Goal: Task Accomplishment & Management: Manage account settings

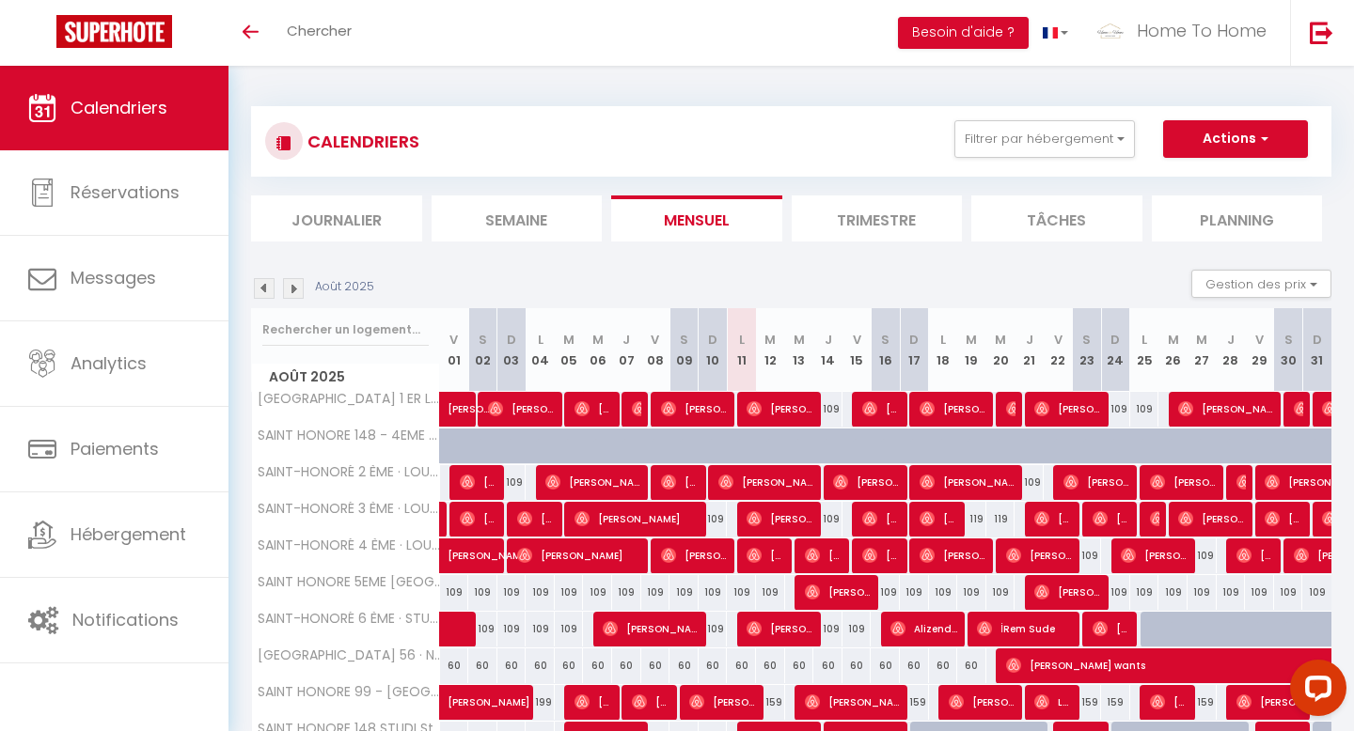
click at [384, 227] on li "Journalier" at bounding box center [336, 219] width 171 height 46
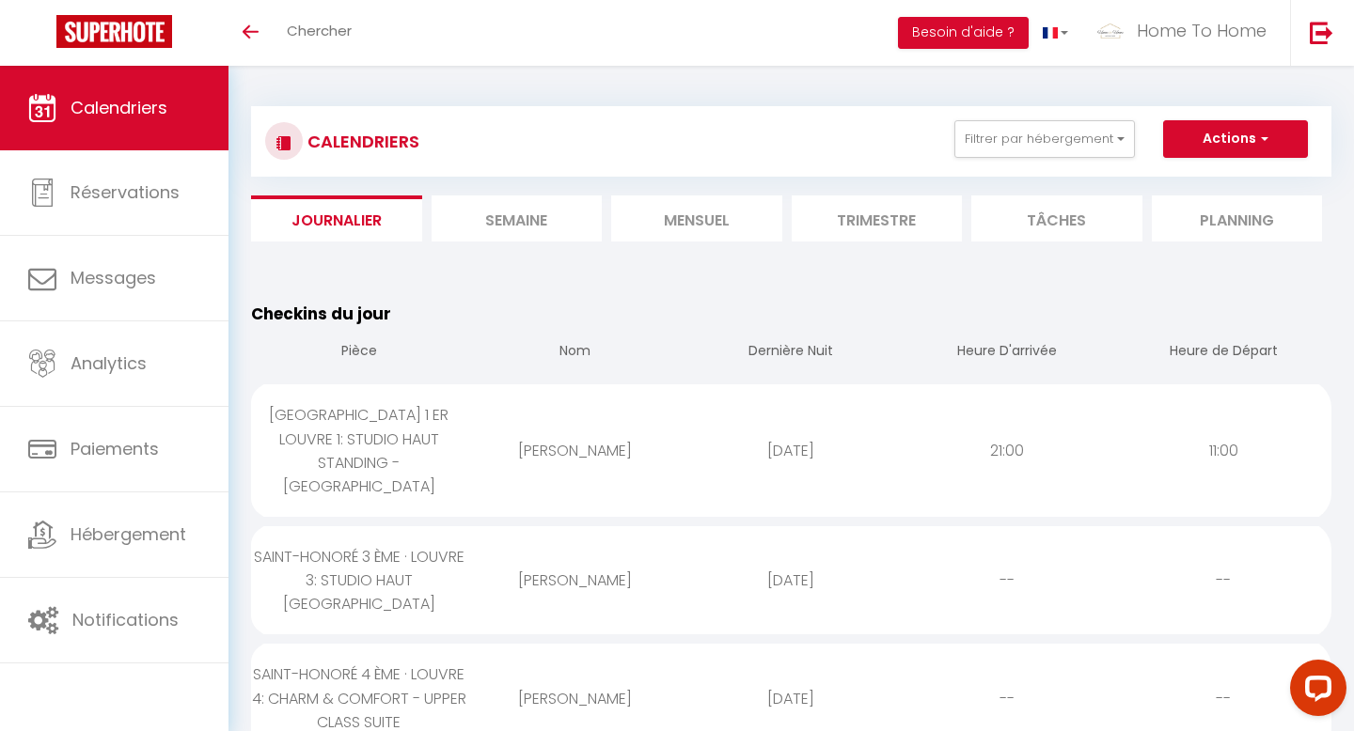
click at [156, 99] on span "Calendriers" at bounding box center [119, 108] width 97 height 24
click at [731, 227] on li "Mensuel" at bounding box center [696, 219] width 171 height 46
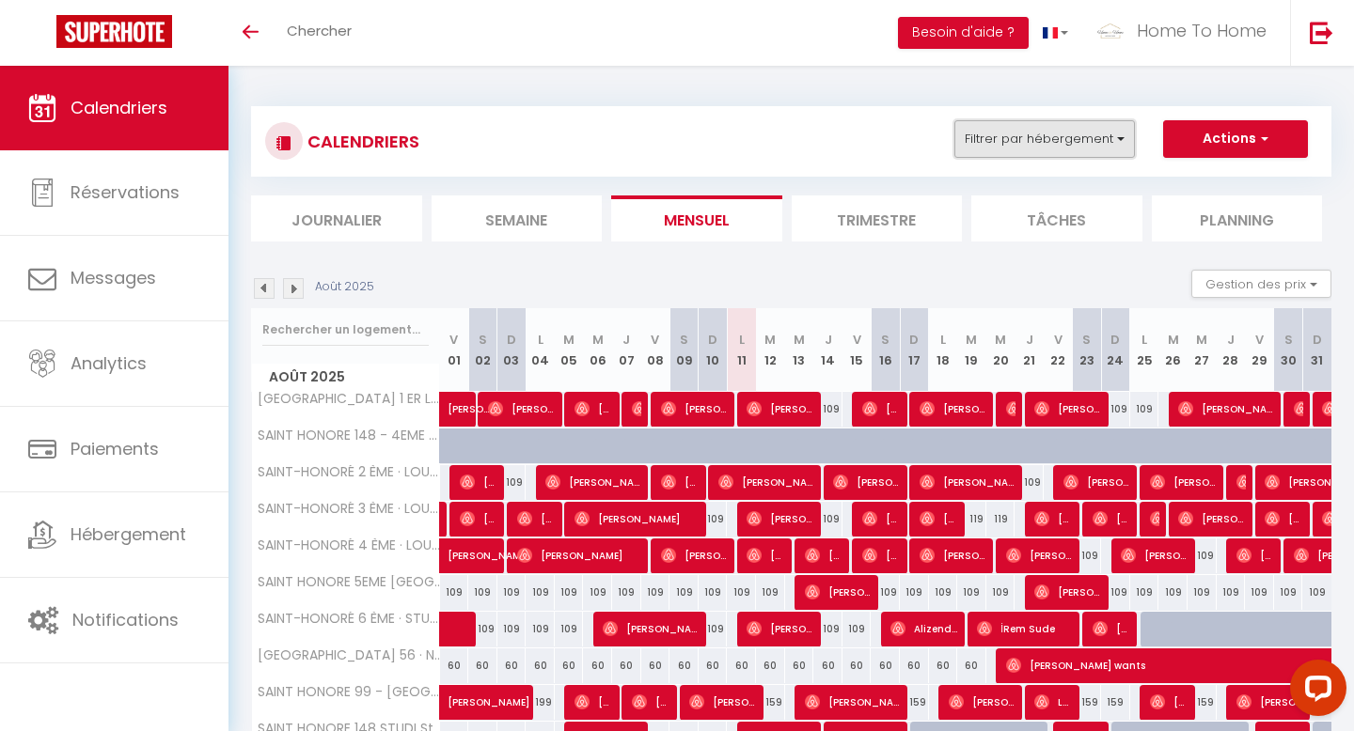
click at [1022, 136] on button "Filtrer par hébergement" at bounding box center [1044, 139] width 181 height 38
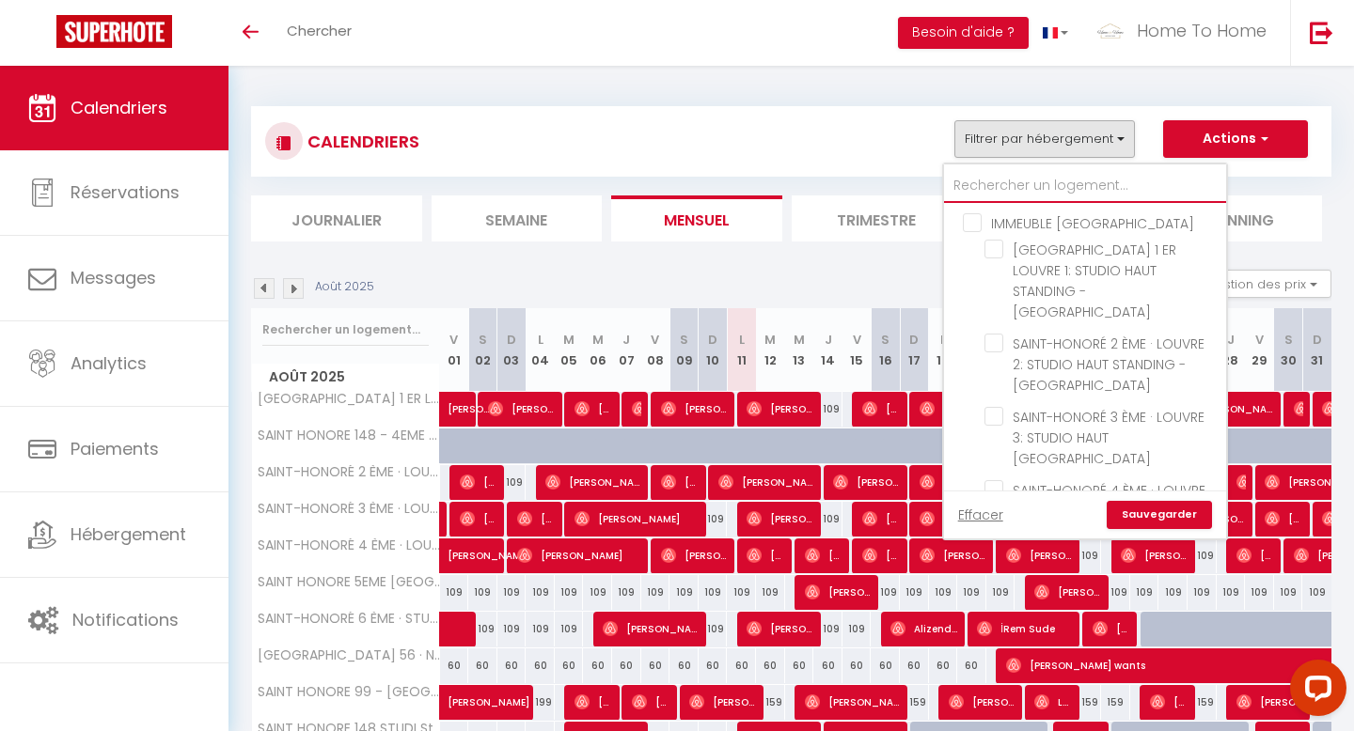
click at [996, 194] on input "text" at bounding box center [1085, 186] width 282 height 34
type input "c"
checkbox input "false"
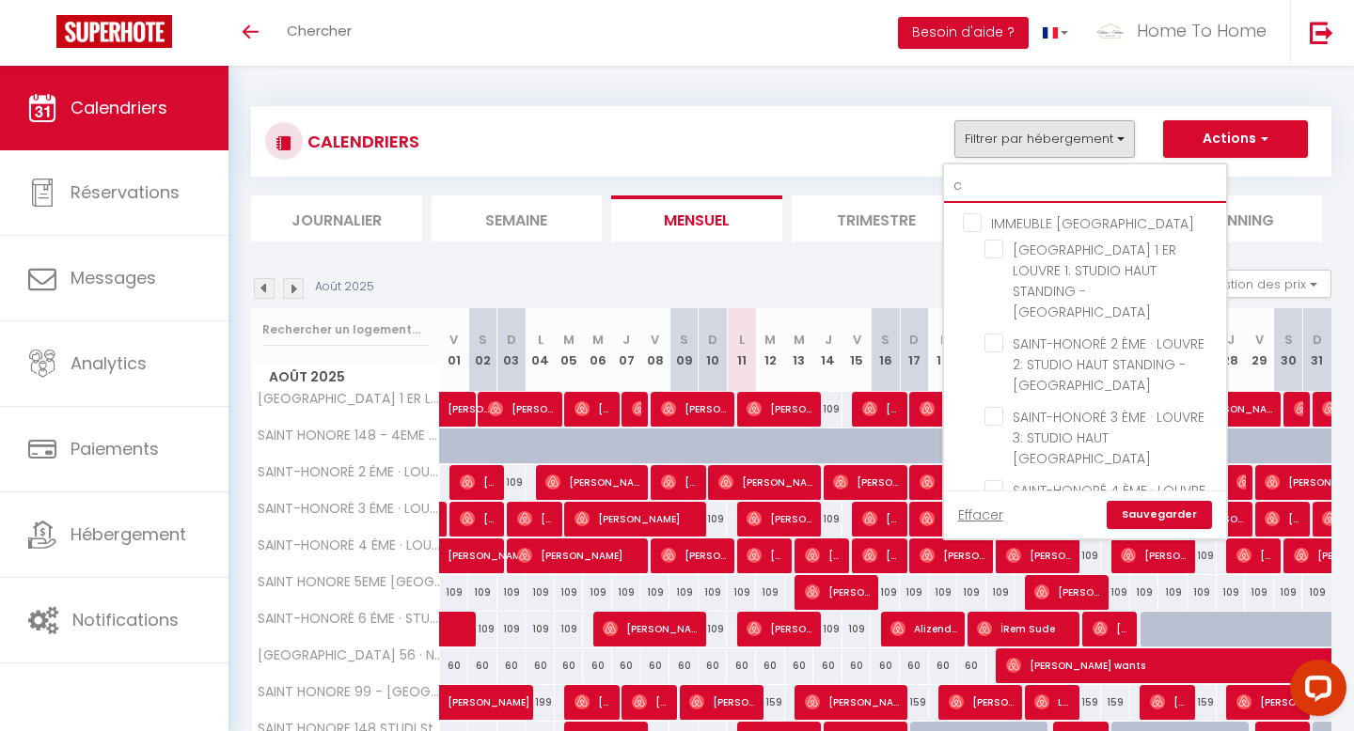
checkbox input "false"
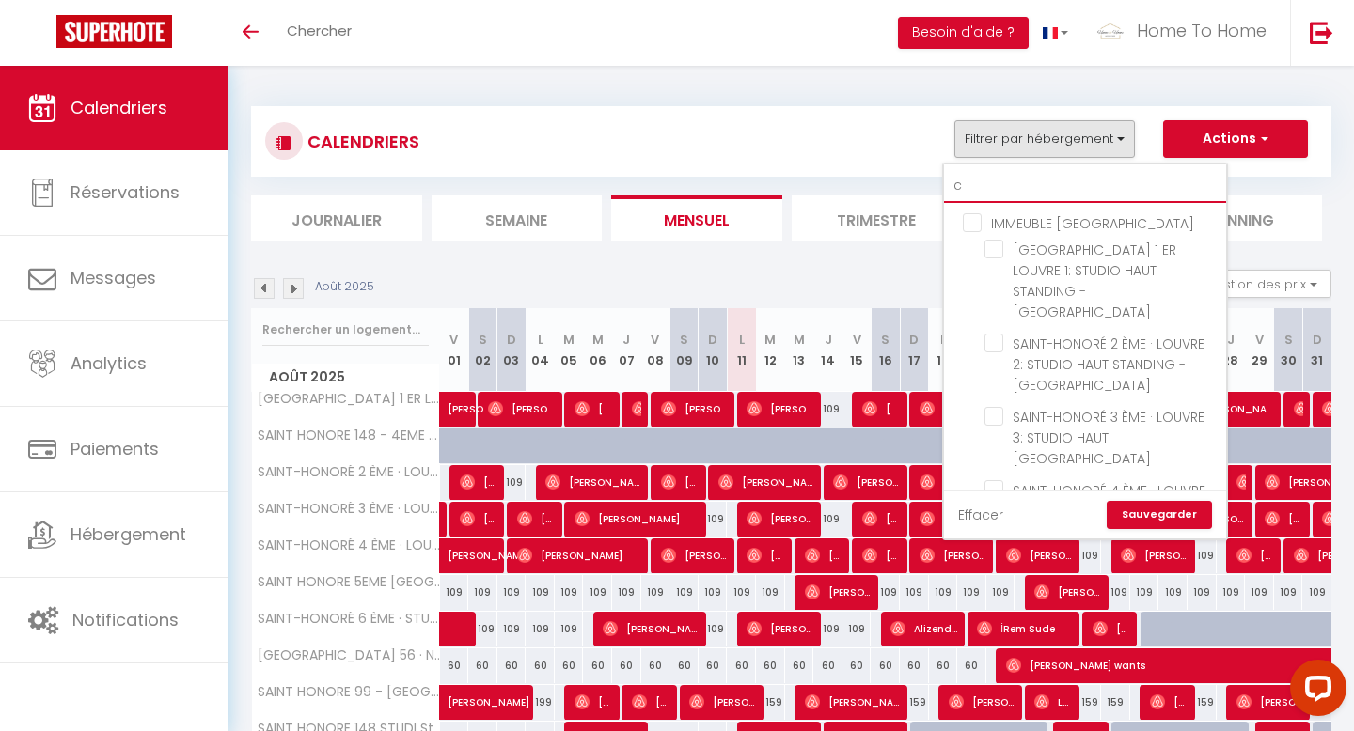
checkbox input "false"
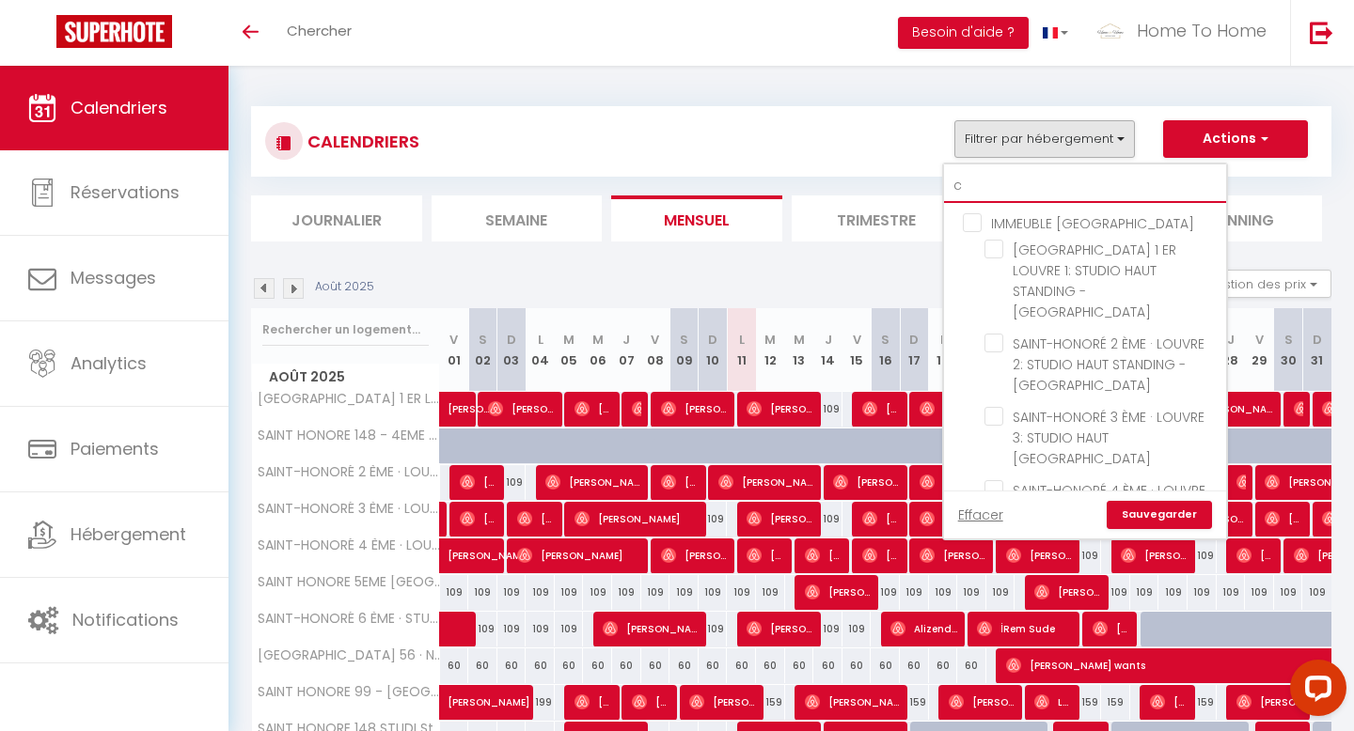
checkbox input "false"
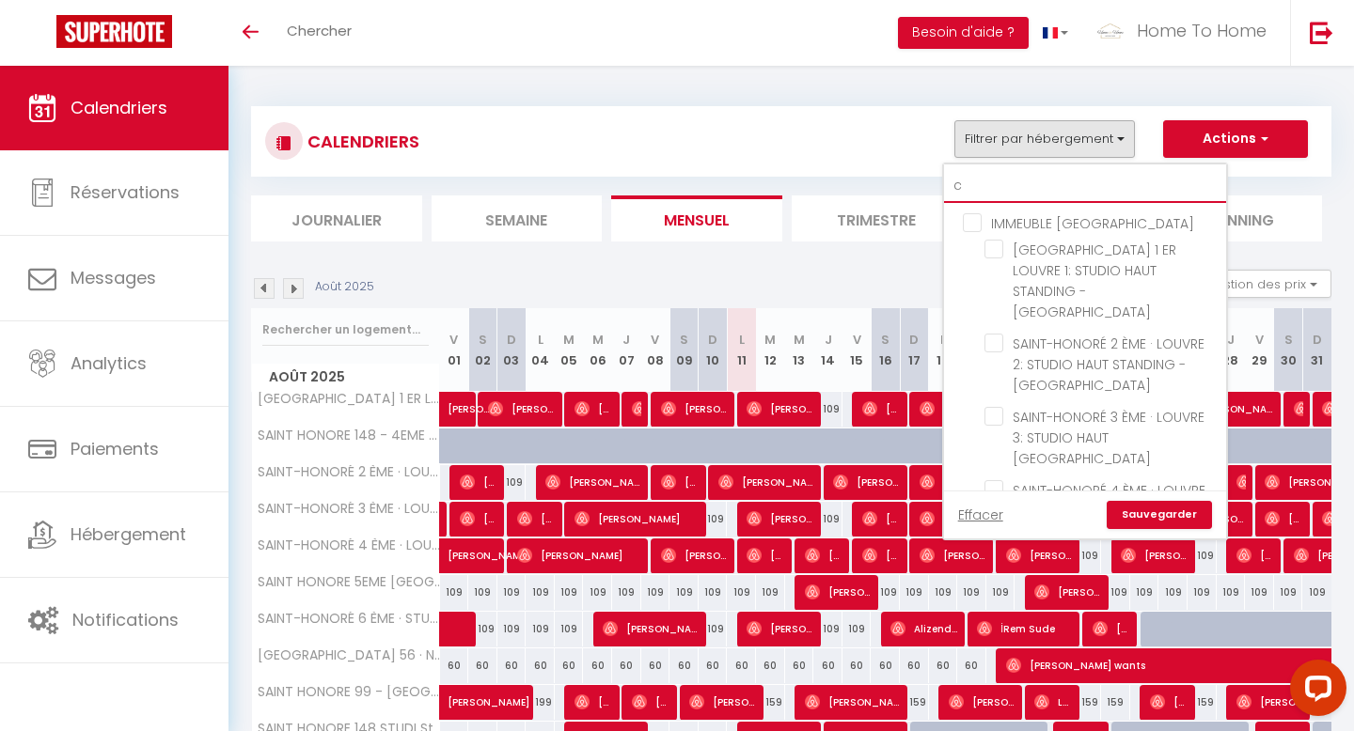
checkbox input "false"
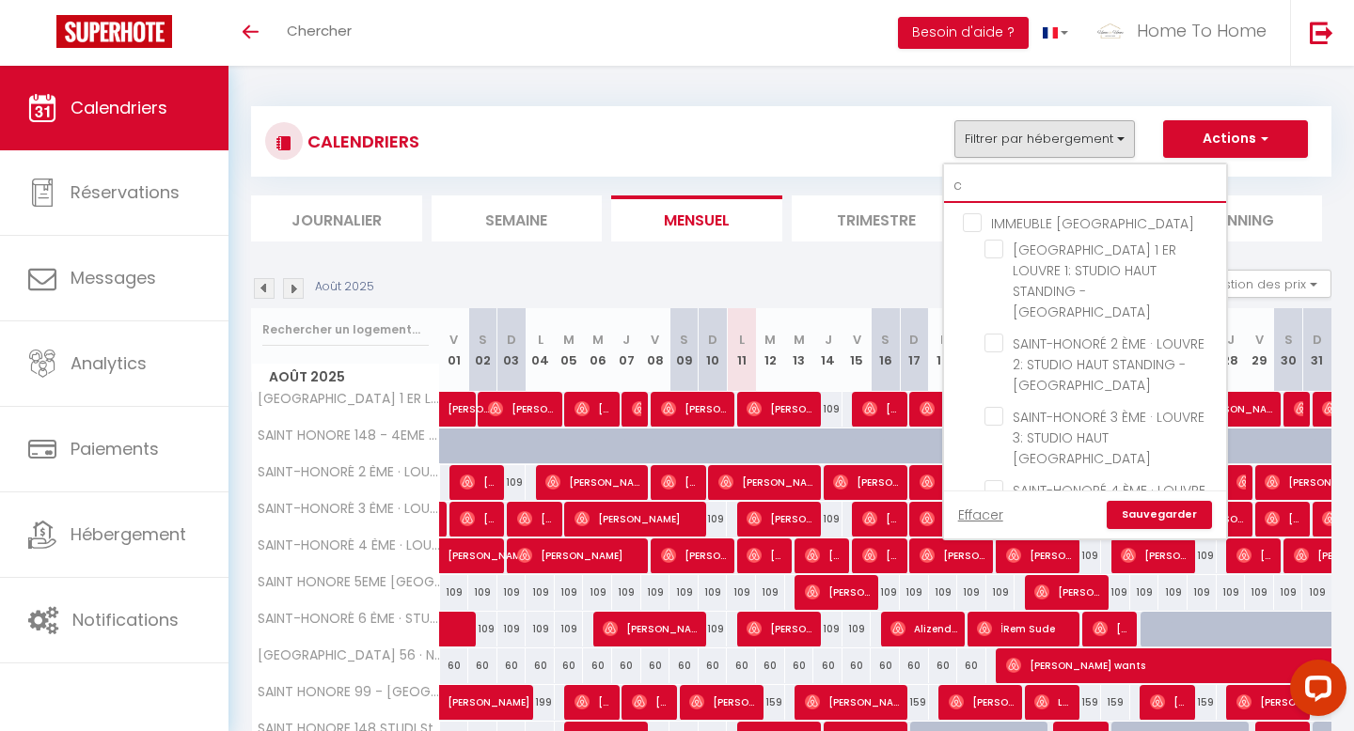
checkbox input "false"
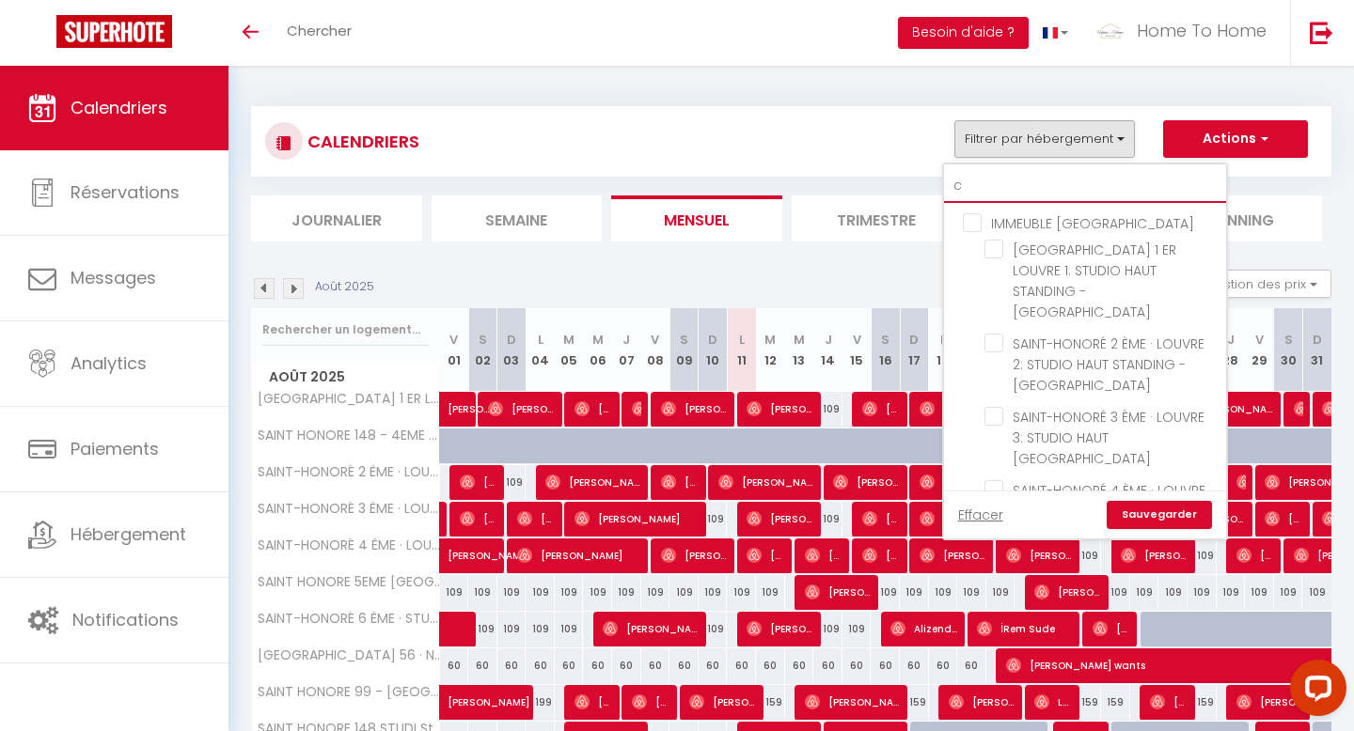
checkbox input "false"
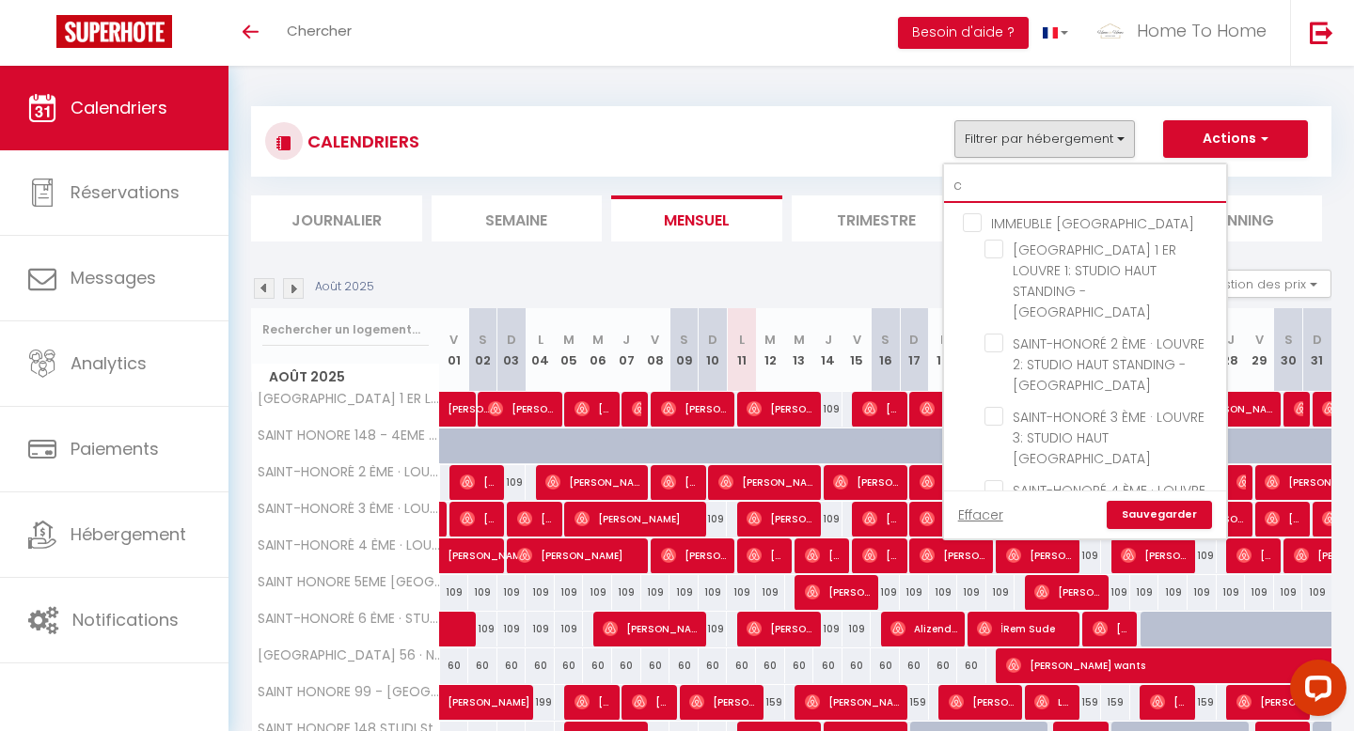
checkbox input "false"
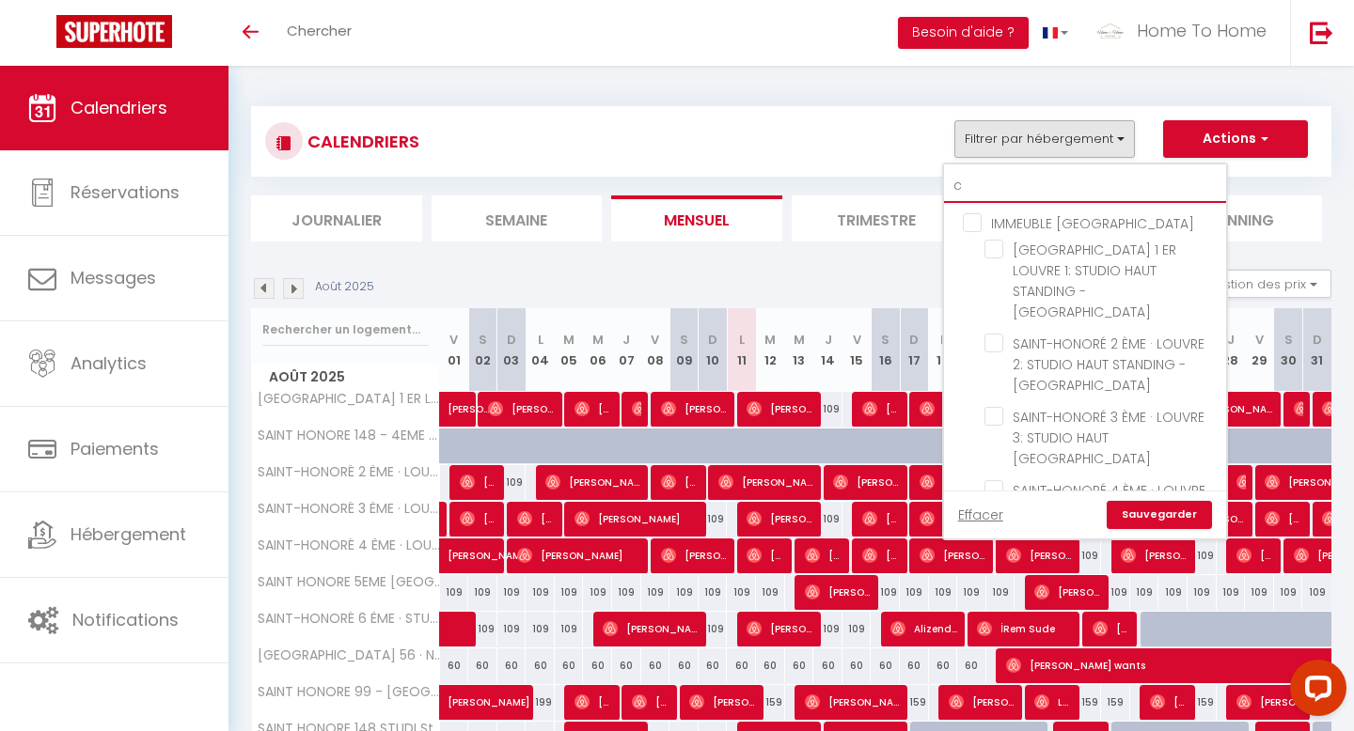
checkbox input "false"
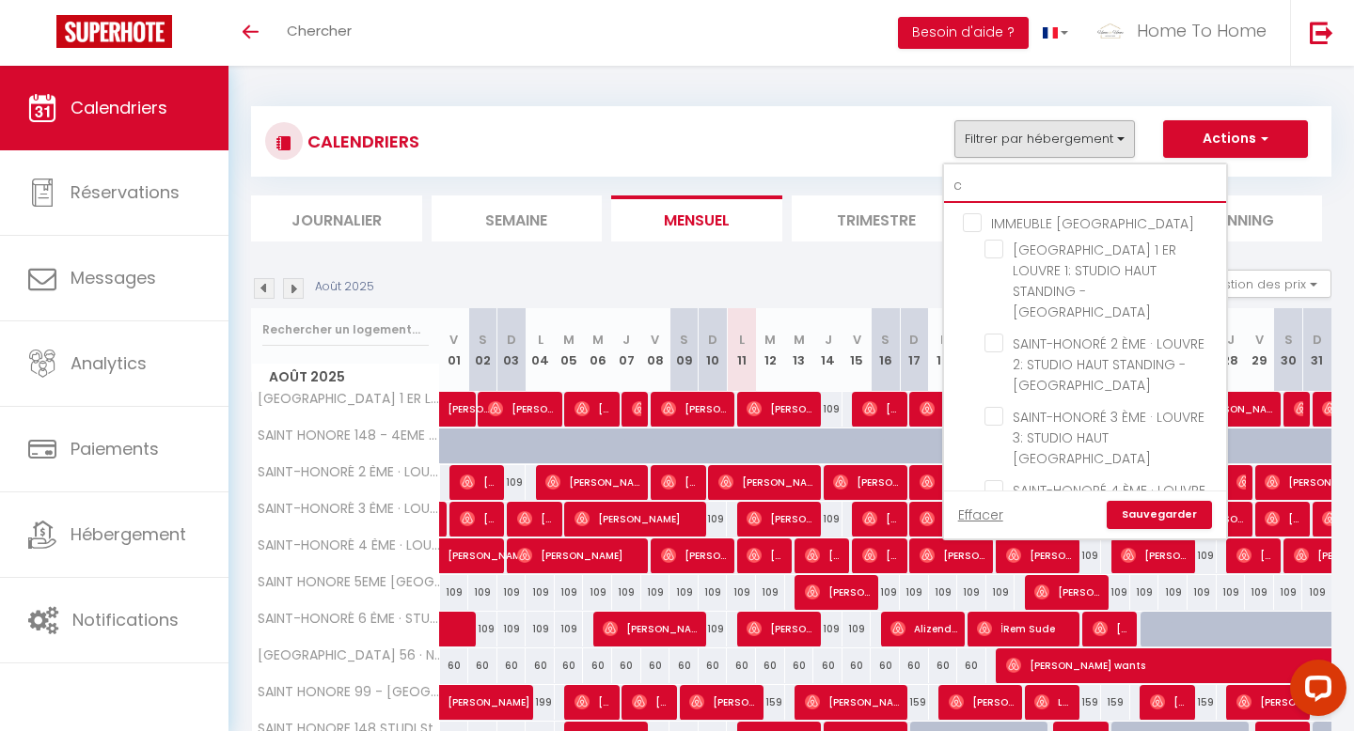
checkbox input "false"
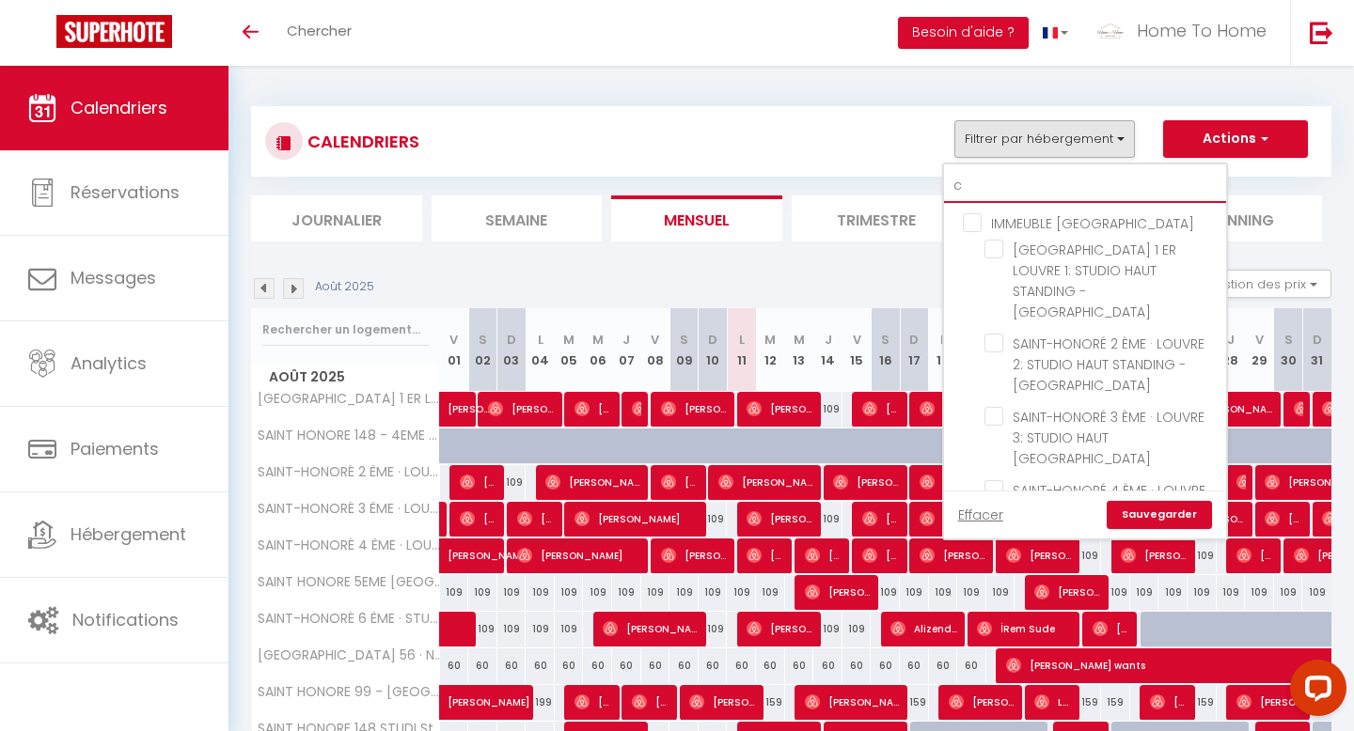
checkbox input "false"
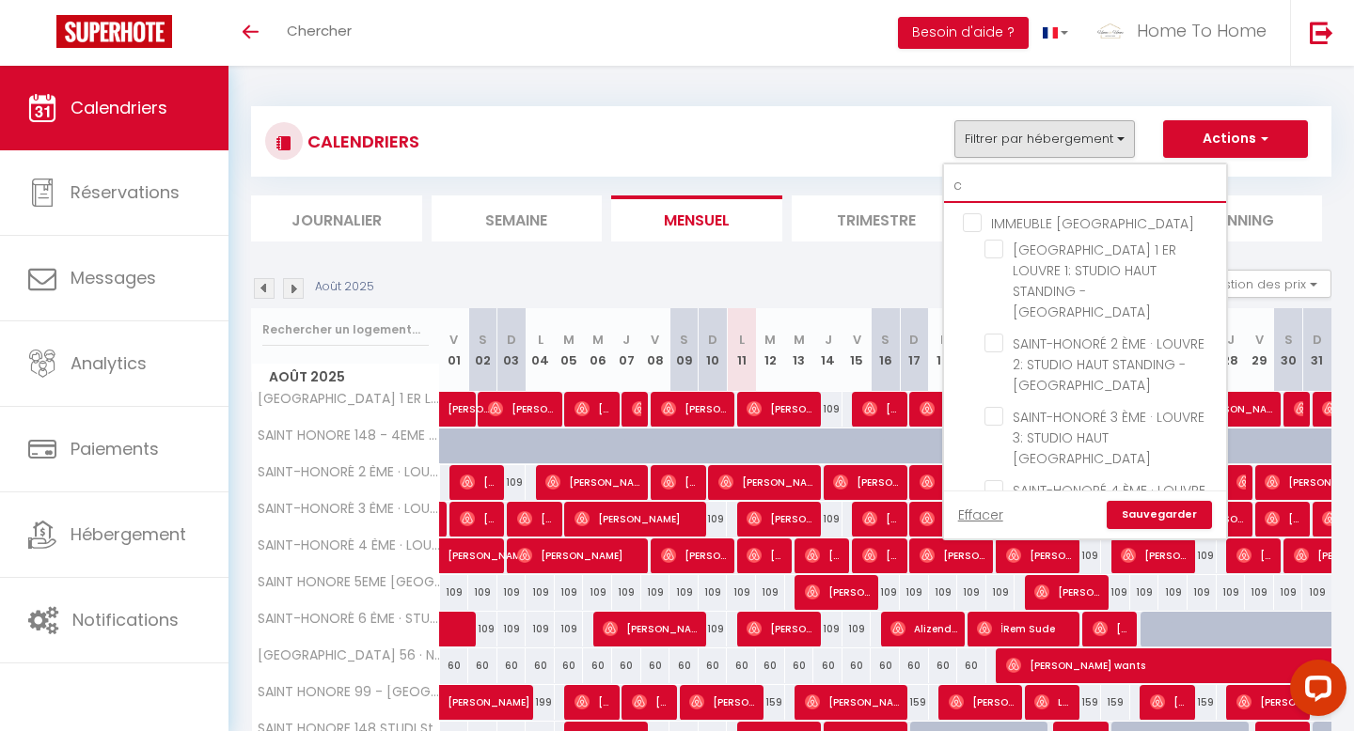
checkbox input "false"
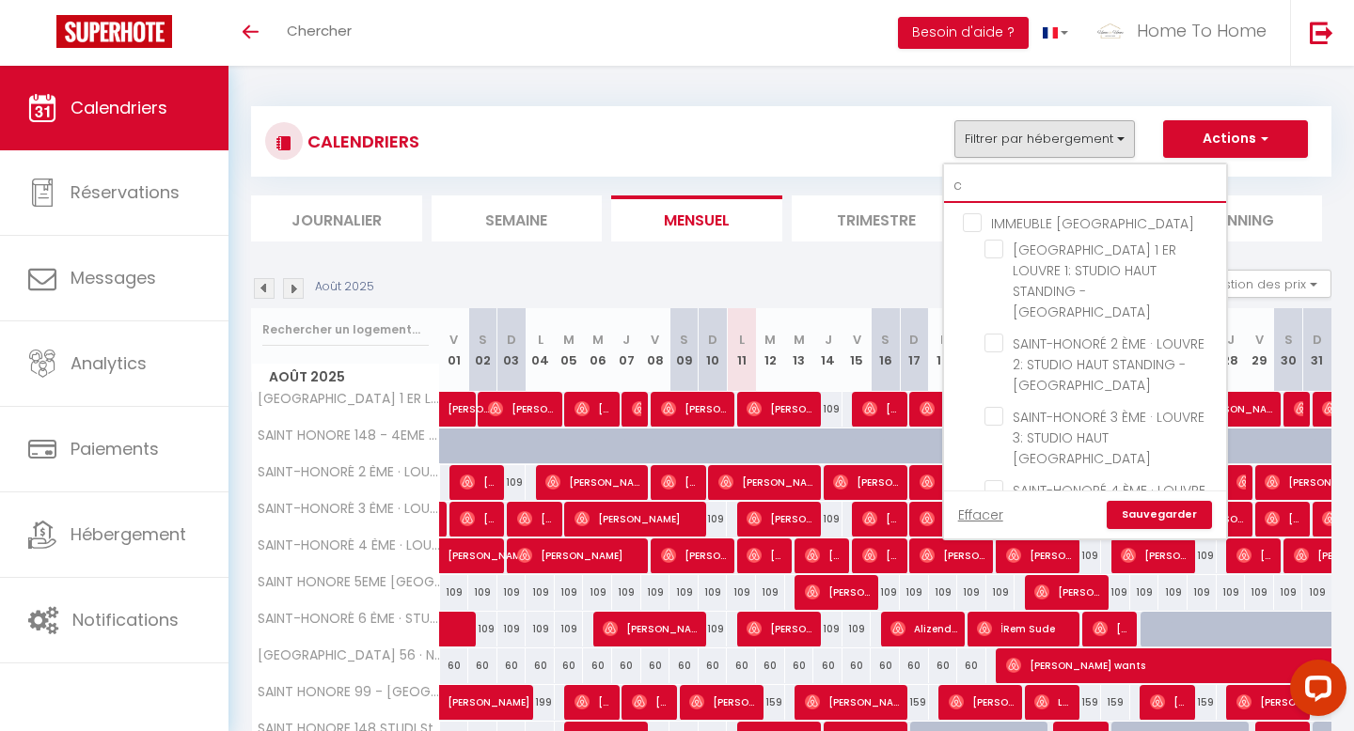
checkbox input "false"
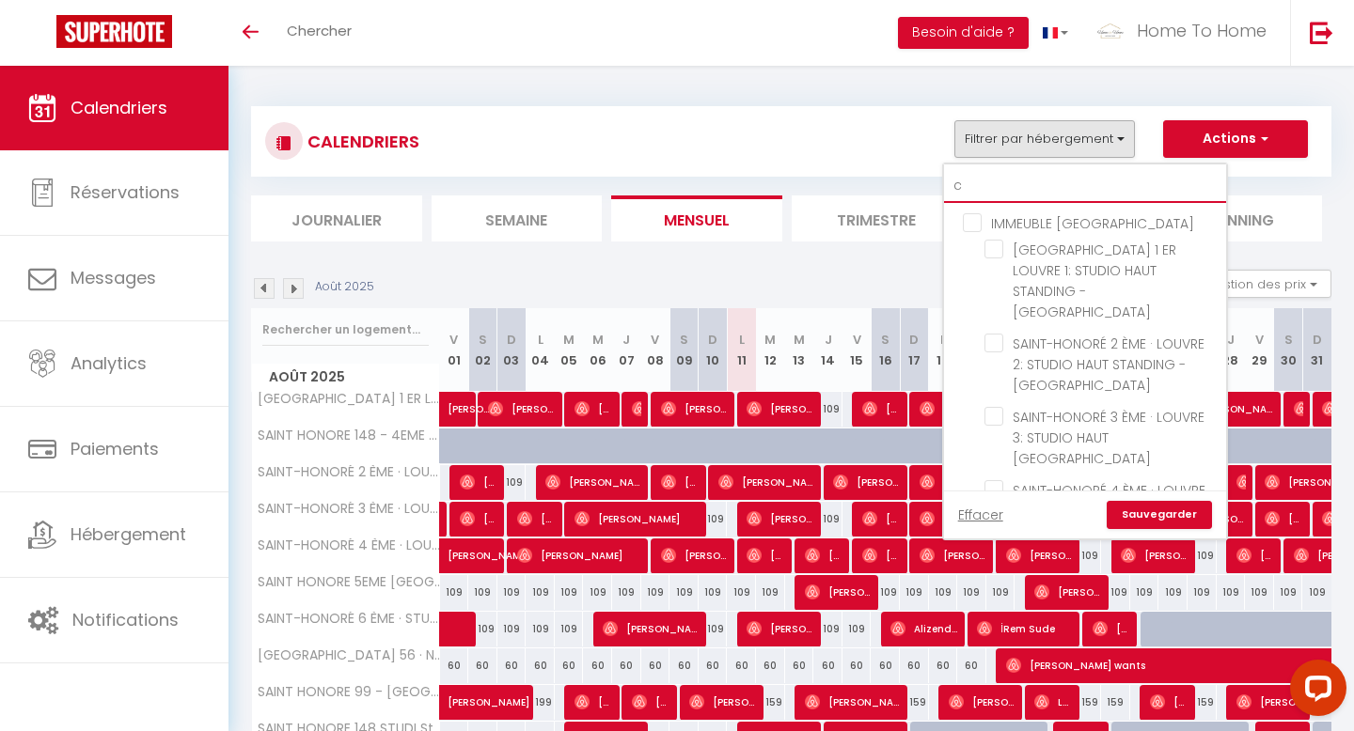
checkbox input "false"
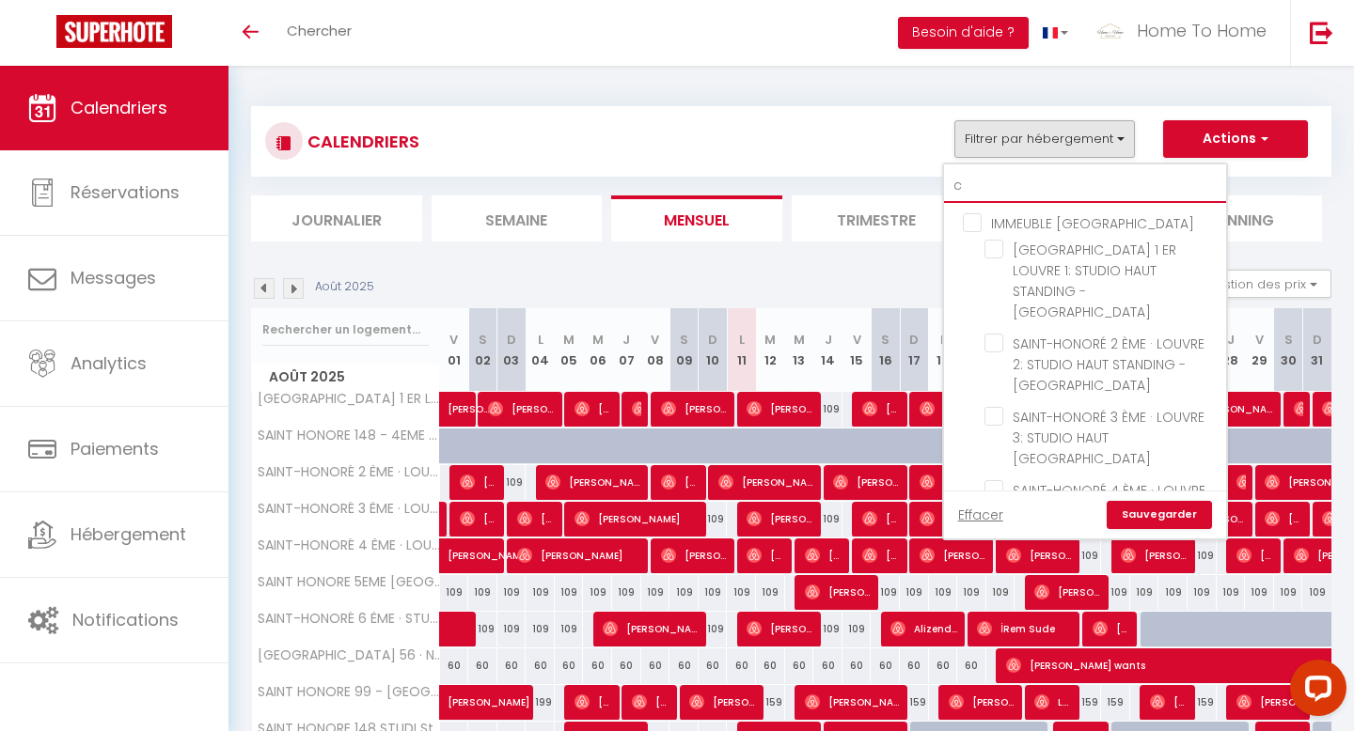
checkbox input "false"
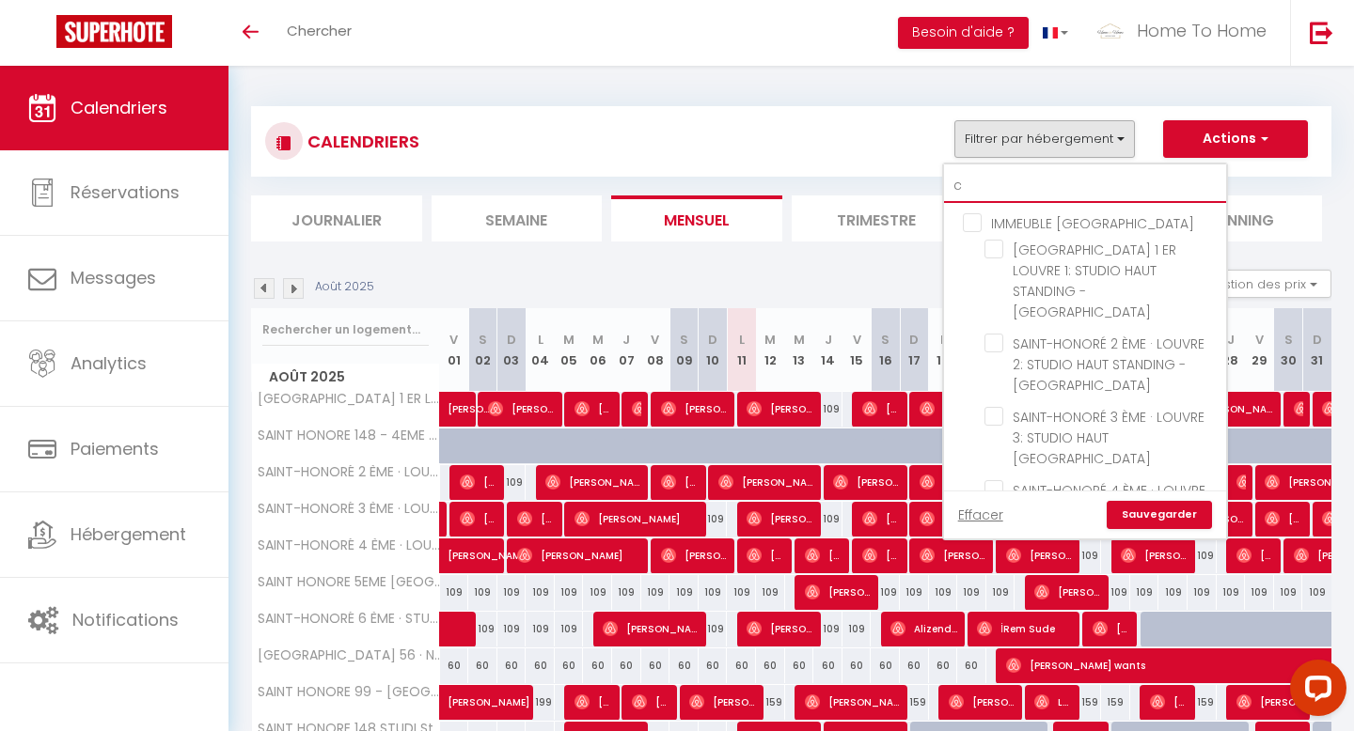
checkbox input "false"
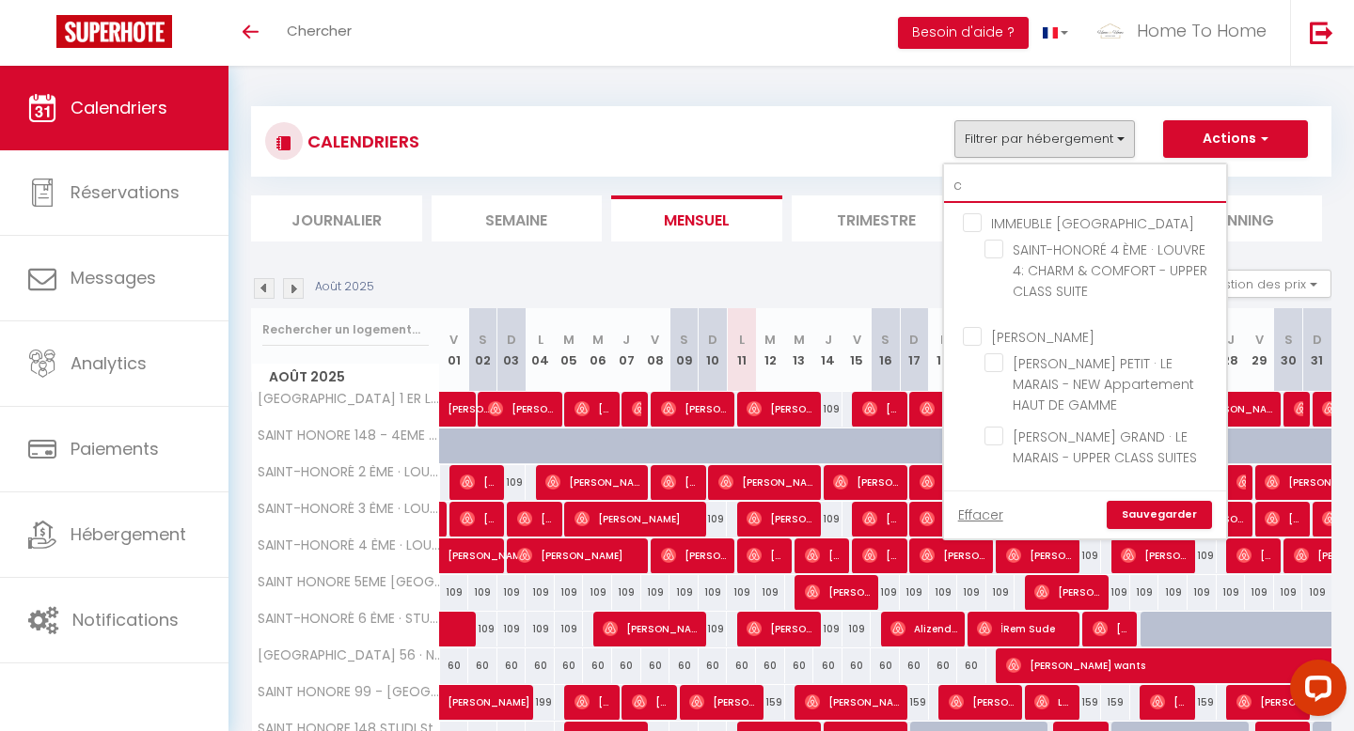
type input "ch"
checkbox input "false"
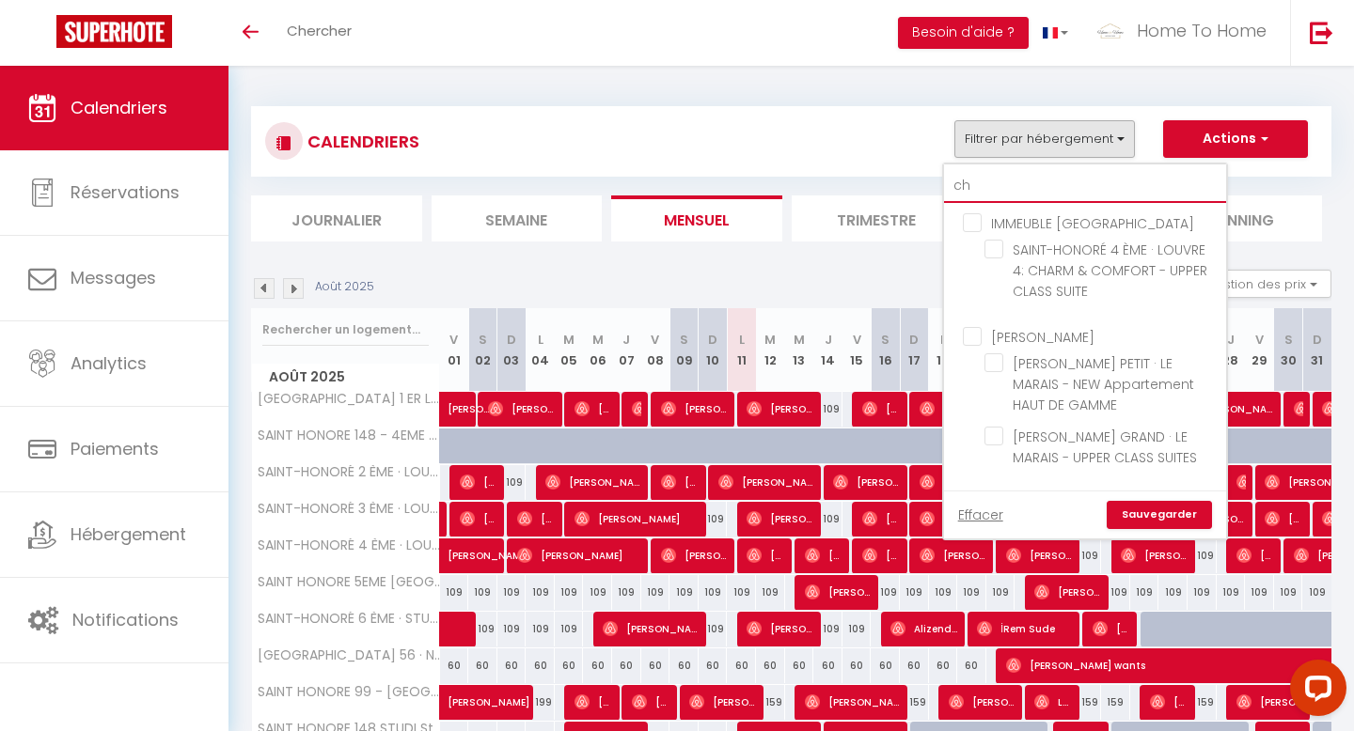
checkbox input "false"
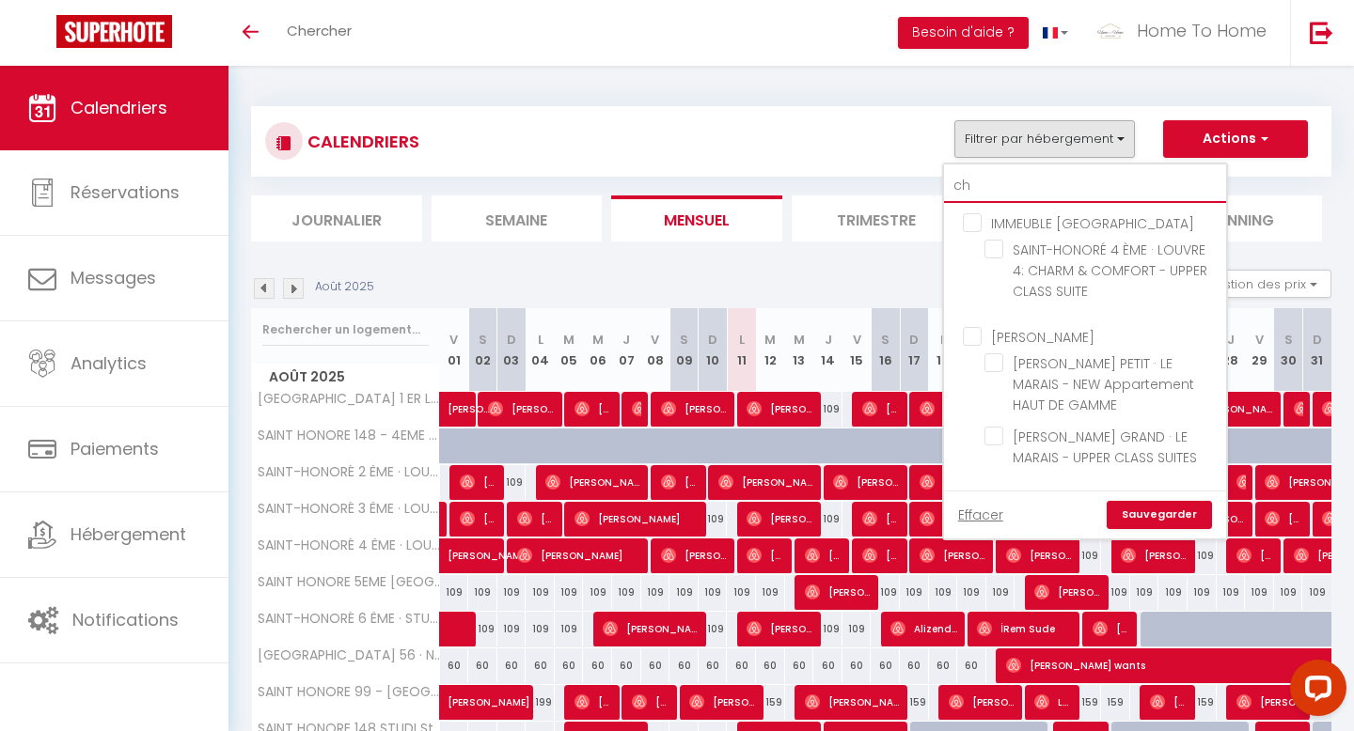
checkbox input "false"
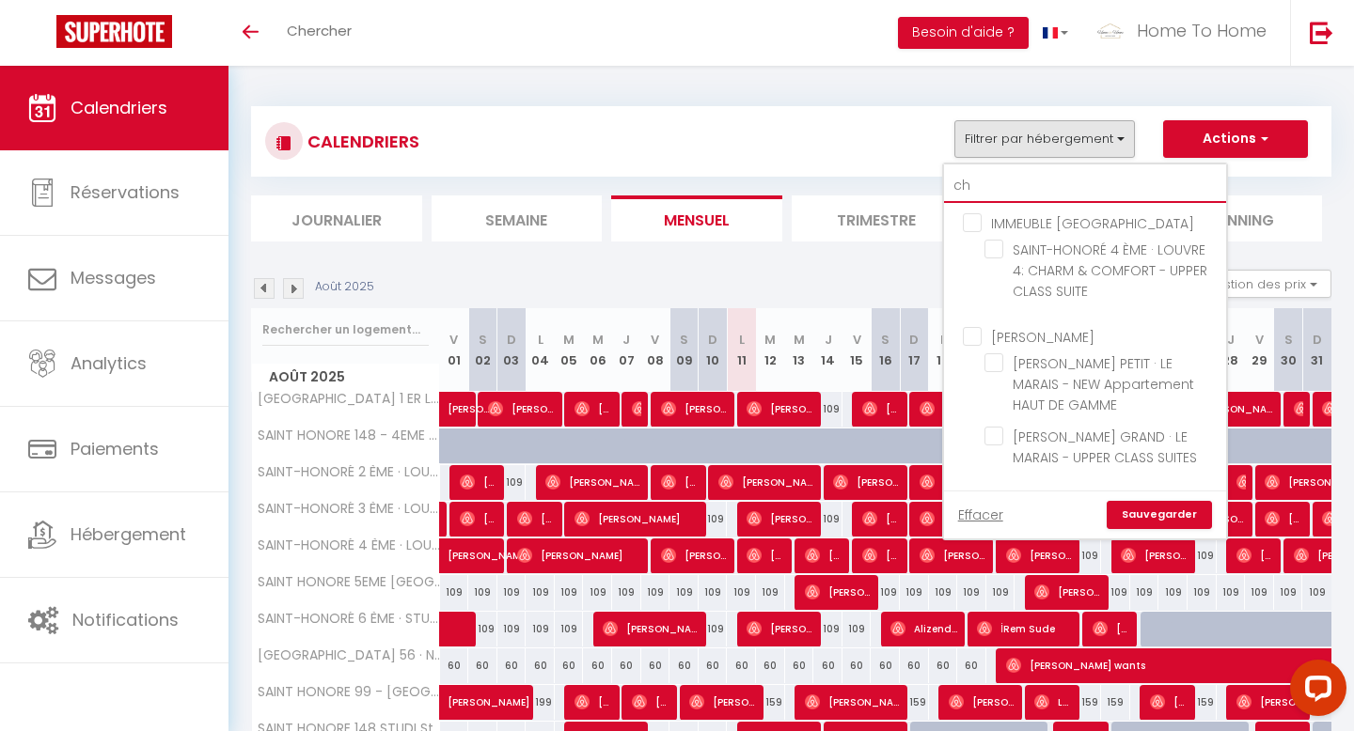
checkbox input "false"
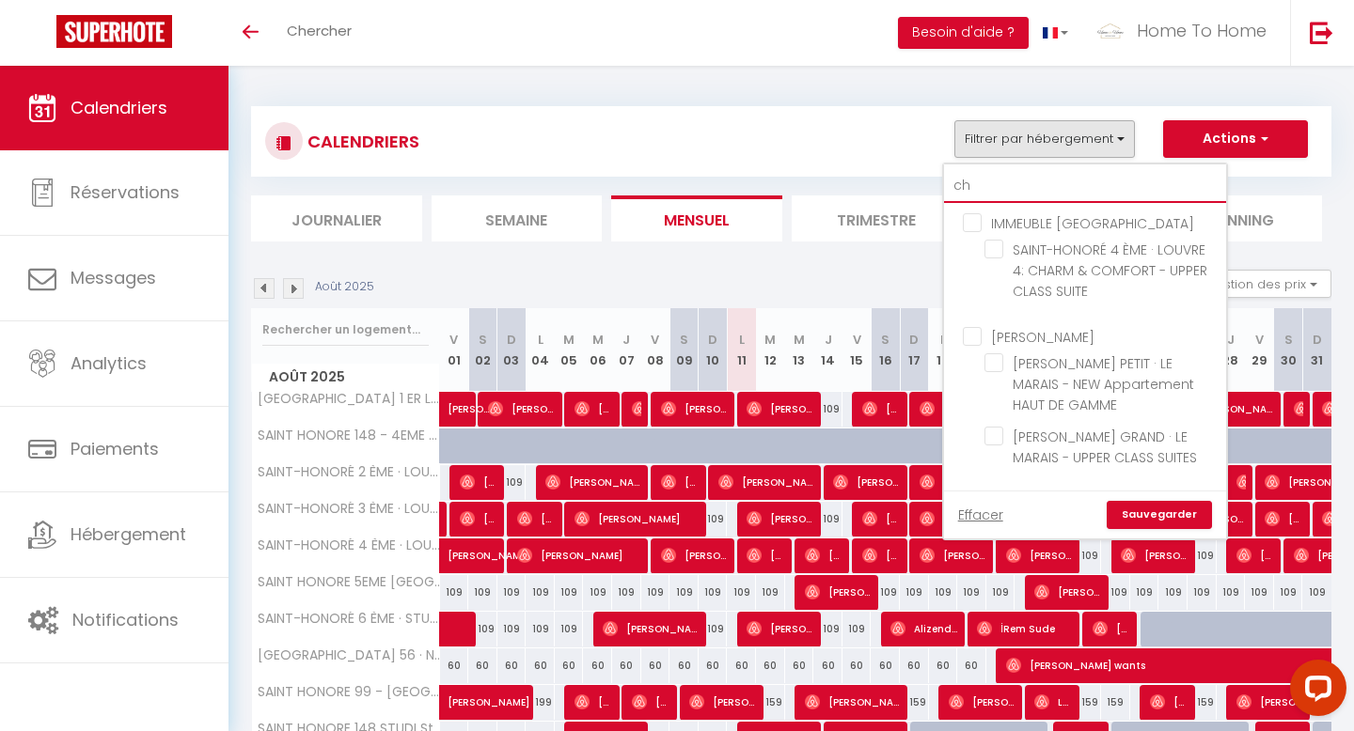
checkbox input "false"
type input "cha"
checkbox input "false"
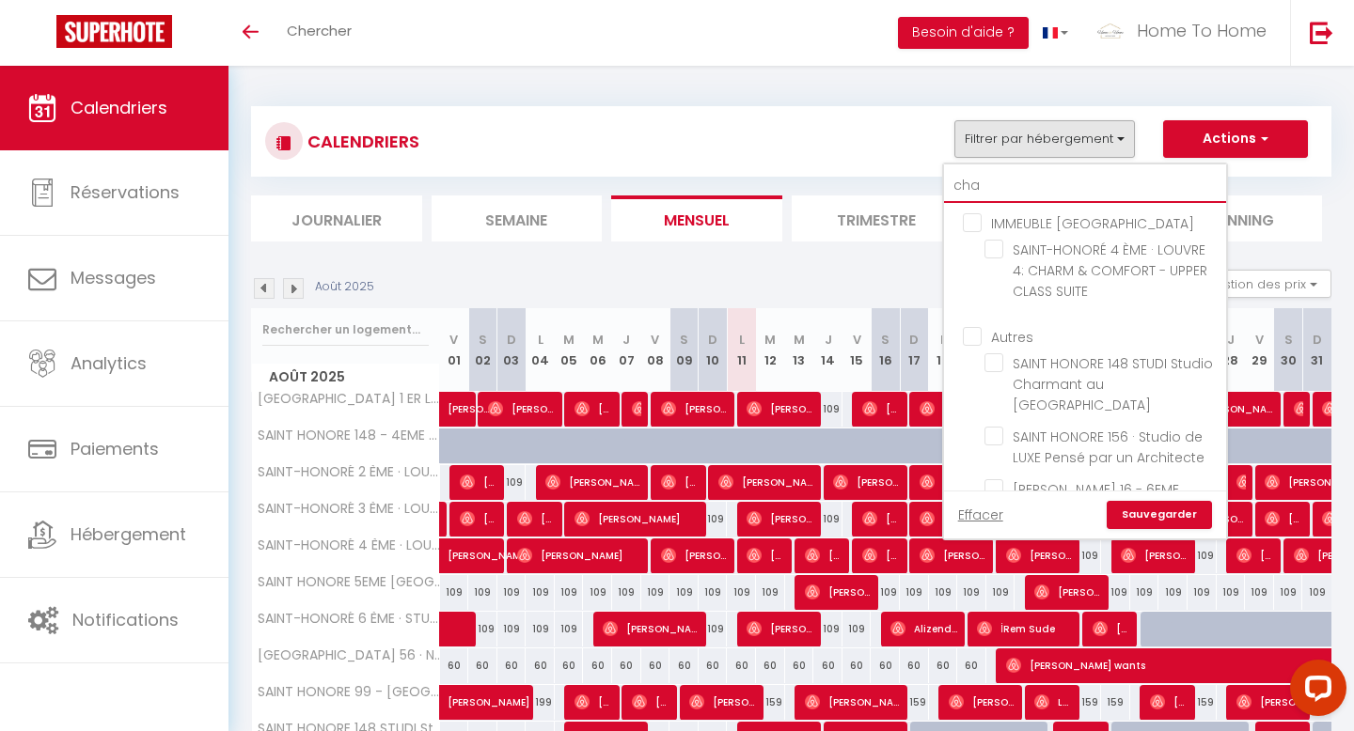
checkbox input "false"
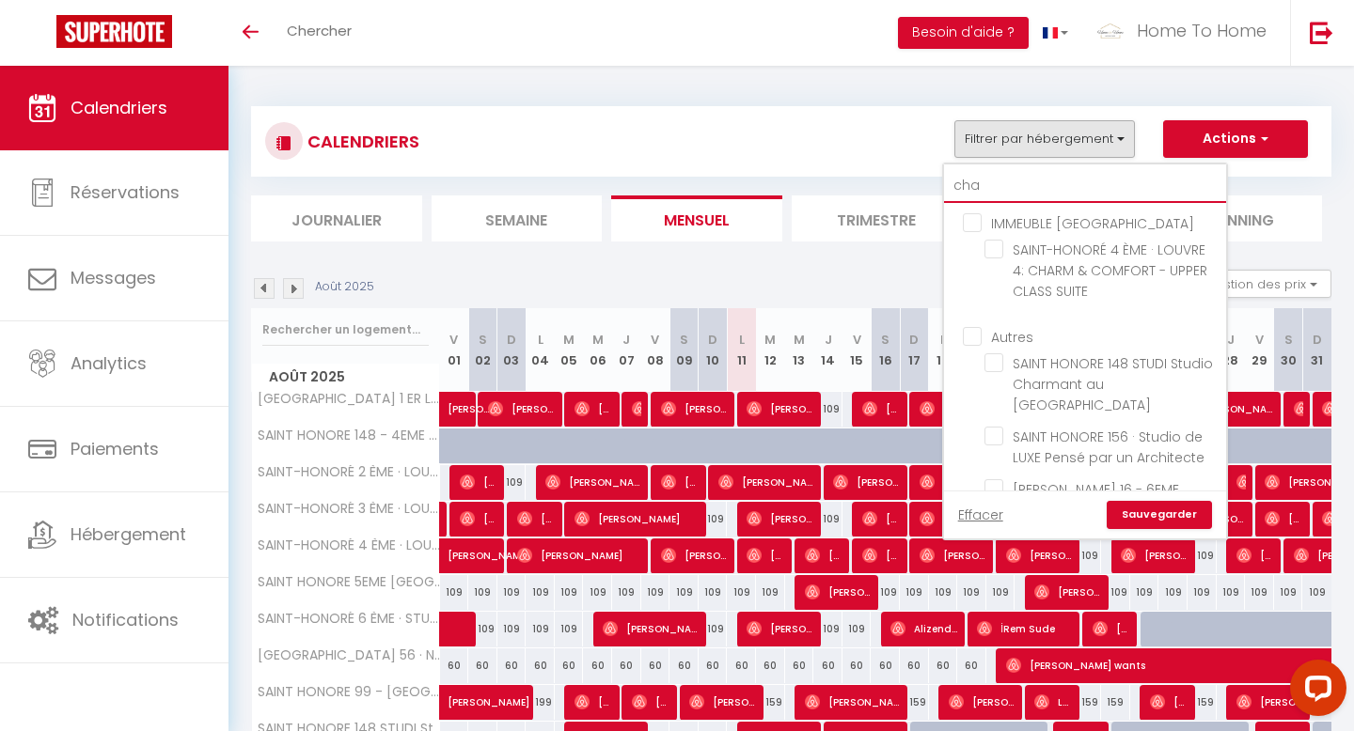
checkbox input "false"
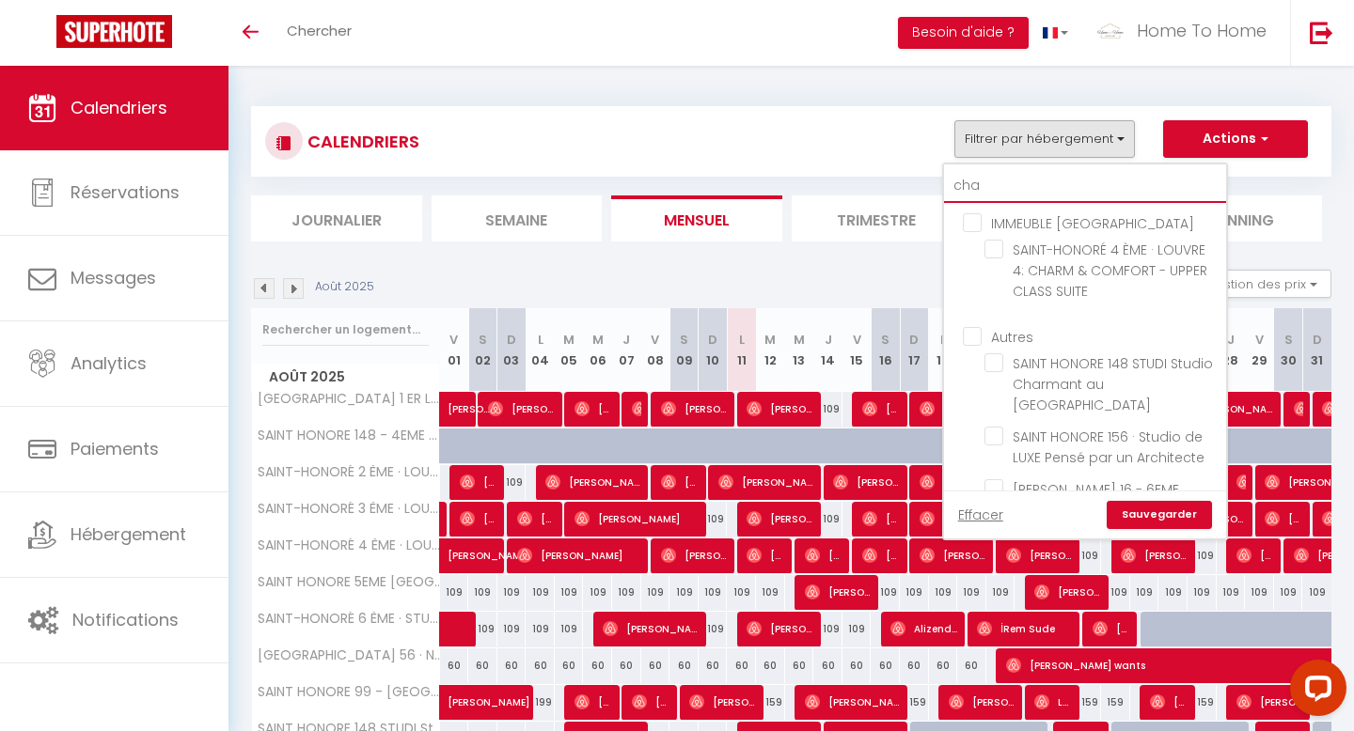
checkbox input "false"
click at [988, 186] on input "cha" at bounding box center [1085, 186] width 282 height 34
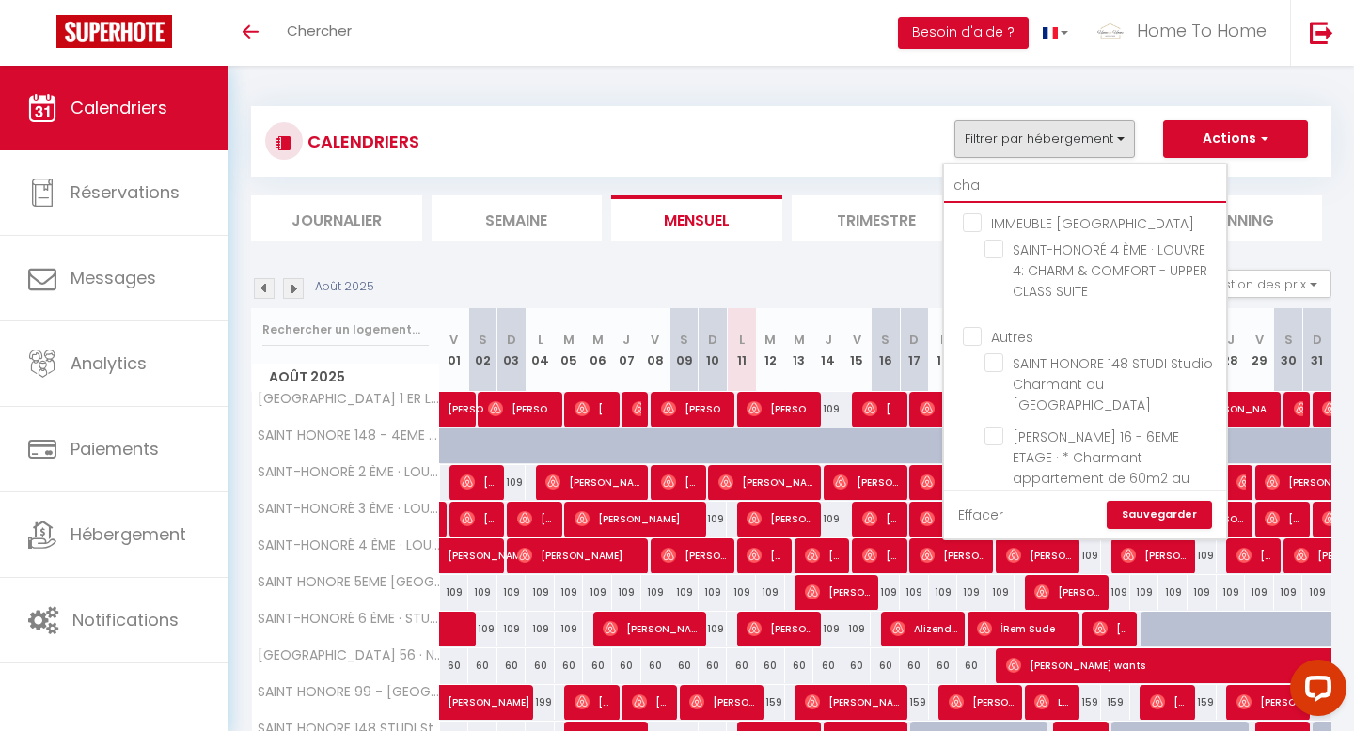
type input "b"
checkbox input "false"
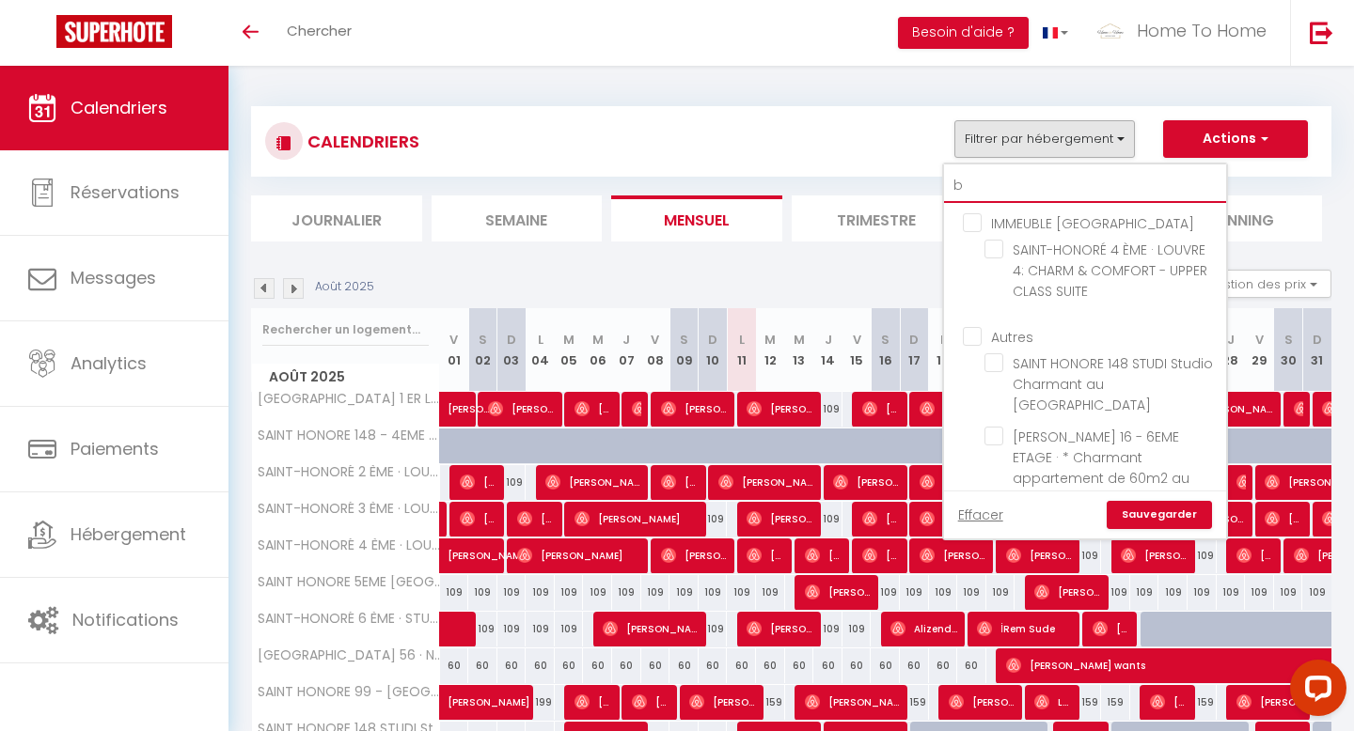
checkbox input "false"
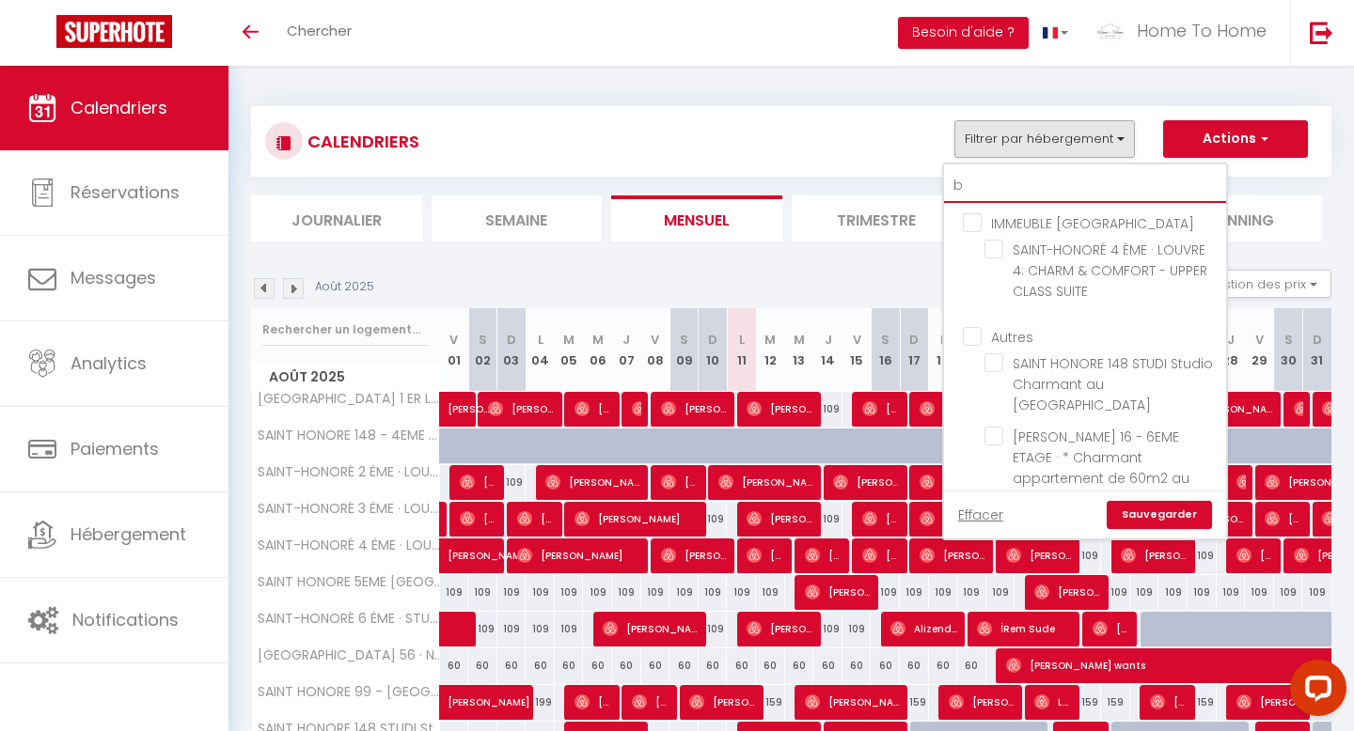
checkbox input "false"
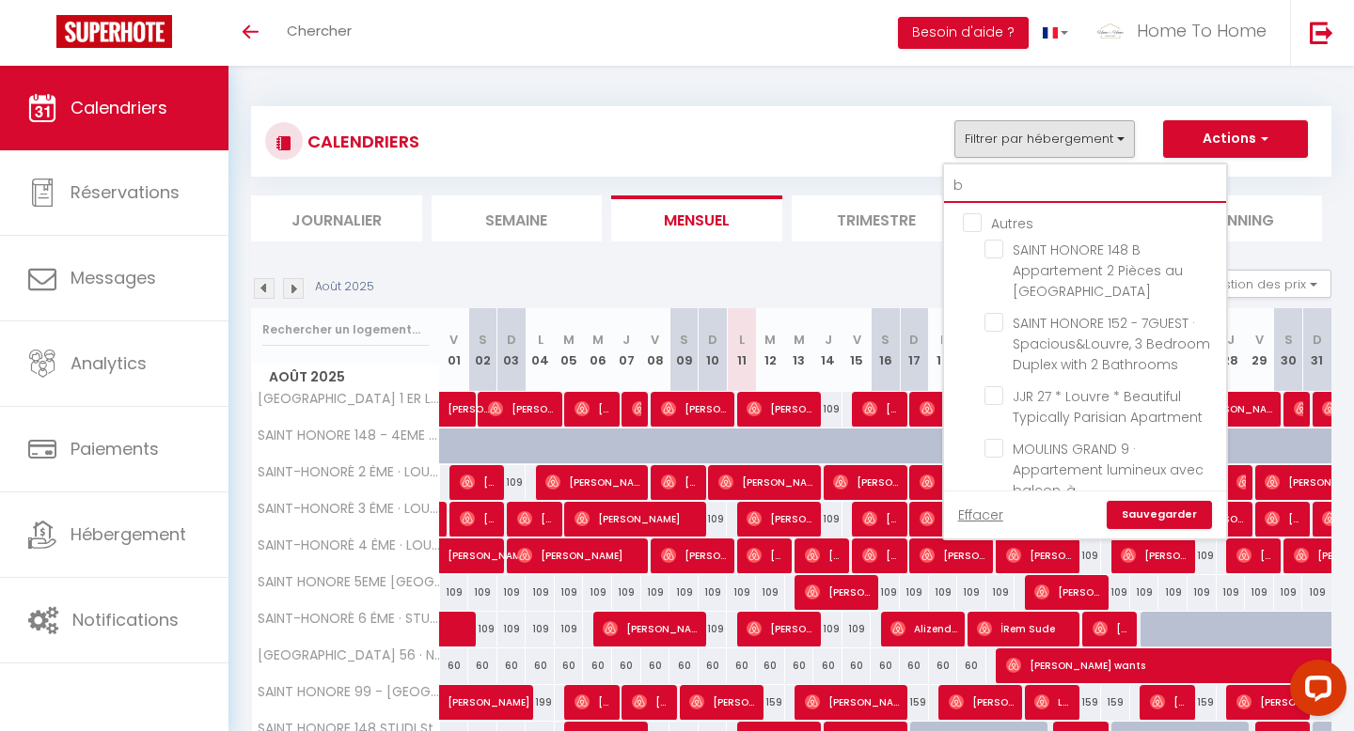
type input "bo"
checkbox input "false"
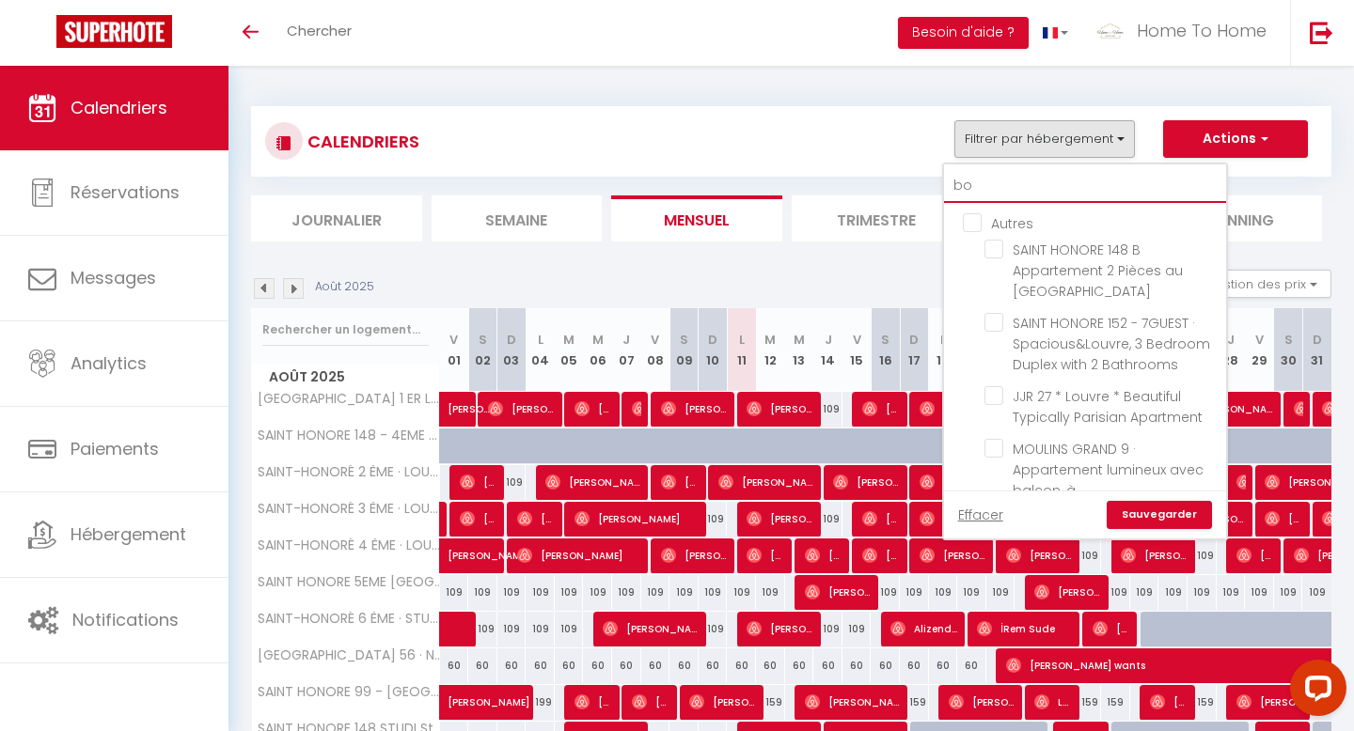
checkbox input "false"
type input "bou"
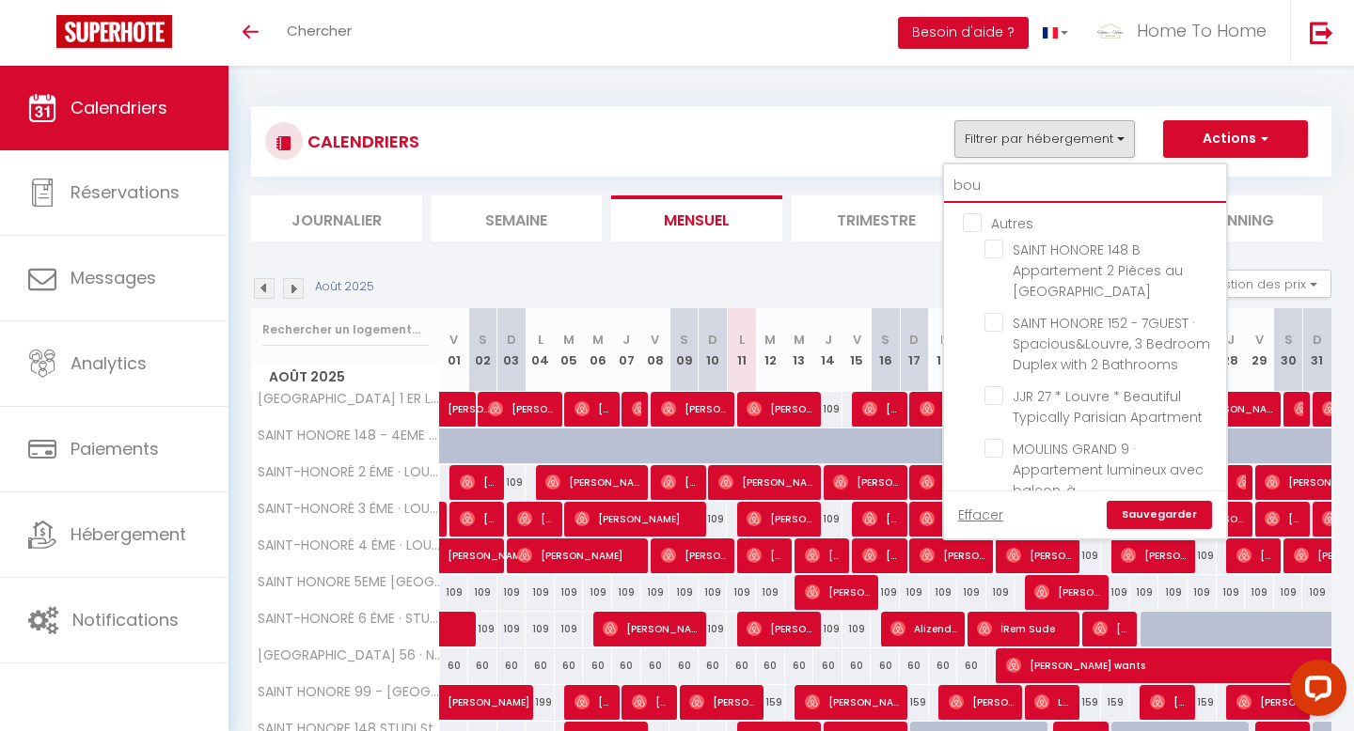
checkbox input "false"
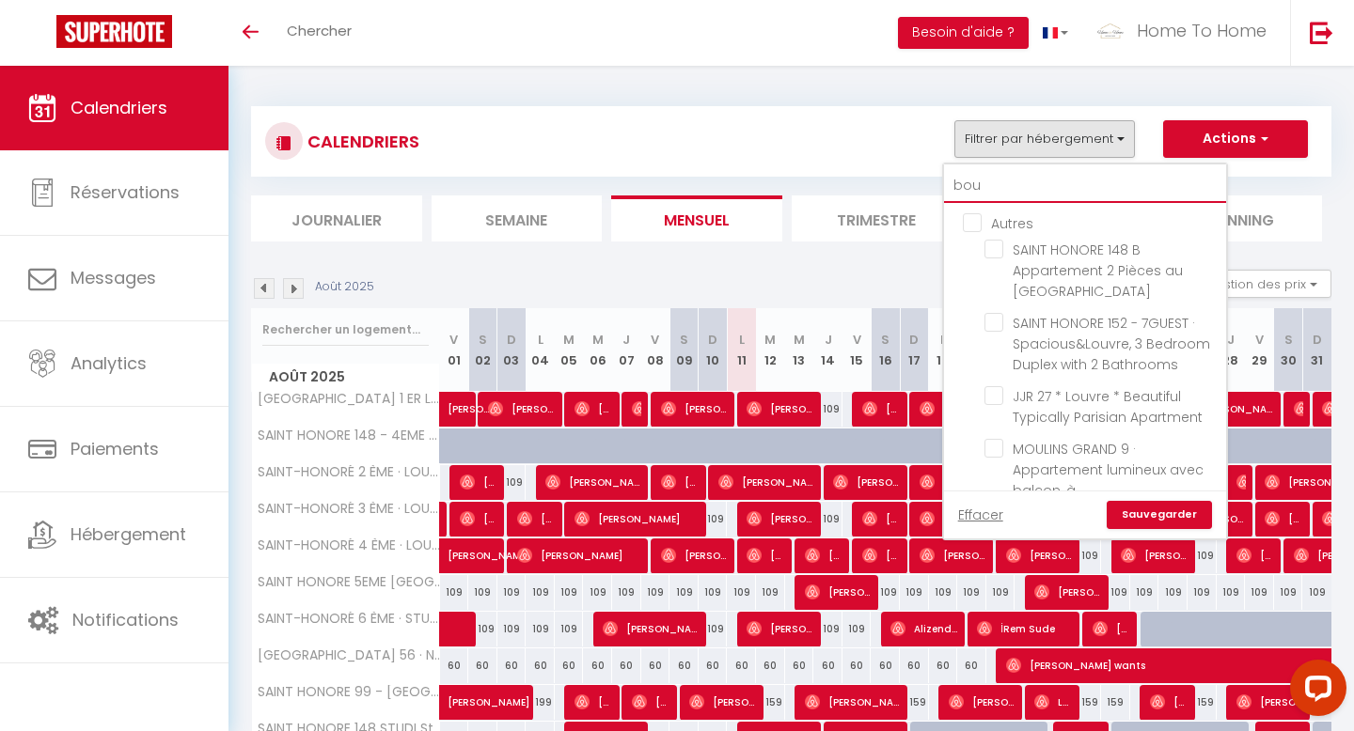
checkbox input "false"
type input "boul"
checkbox input "false"
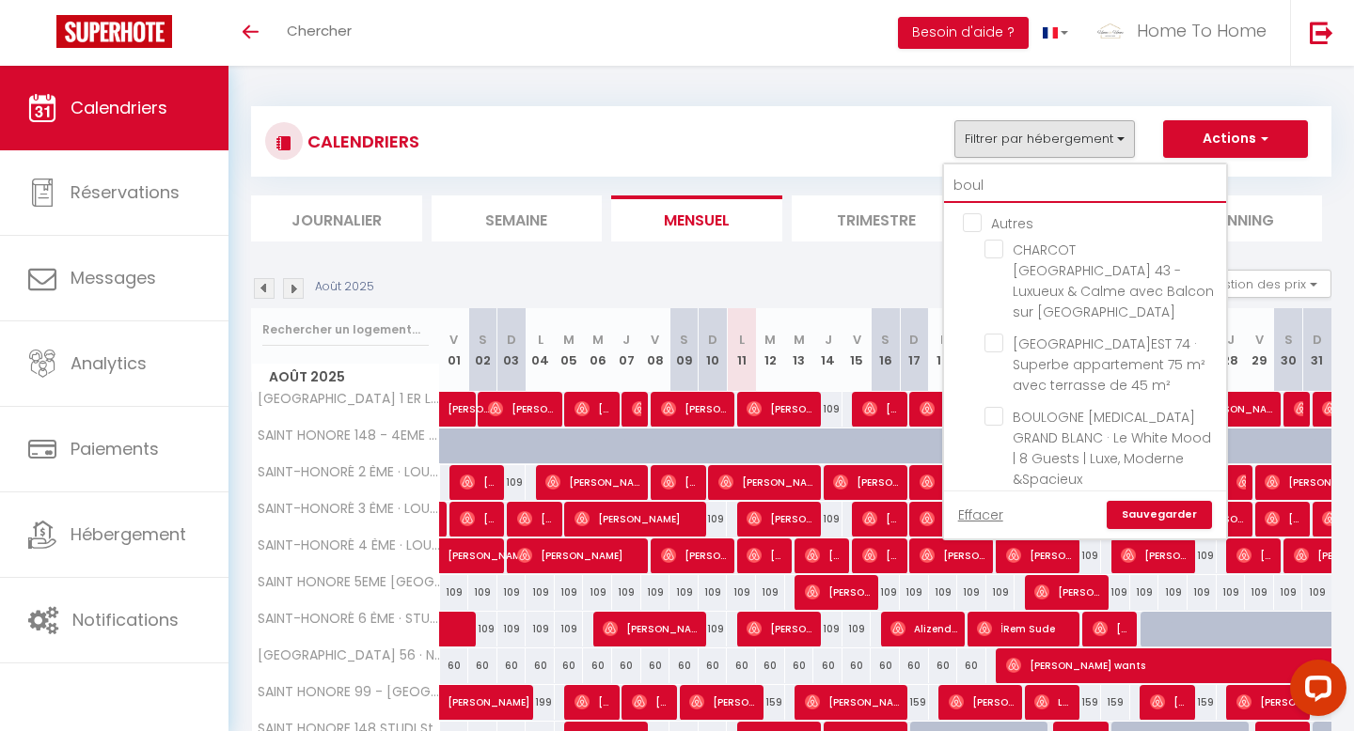
checkbox input "false"
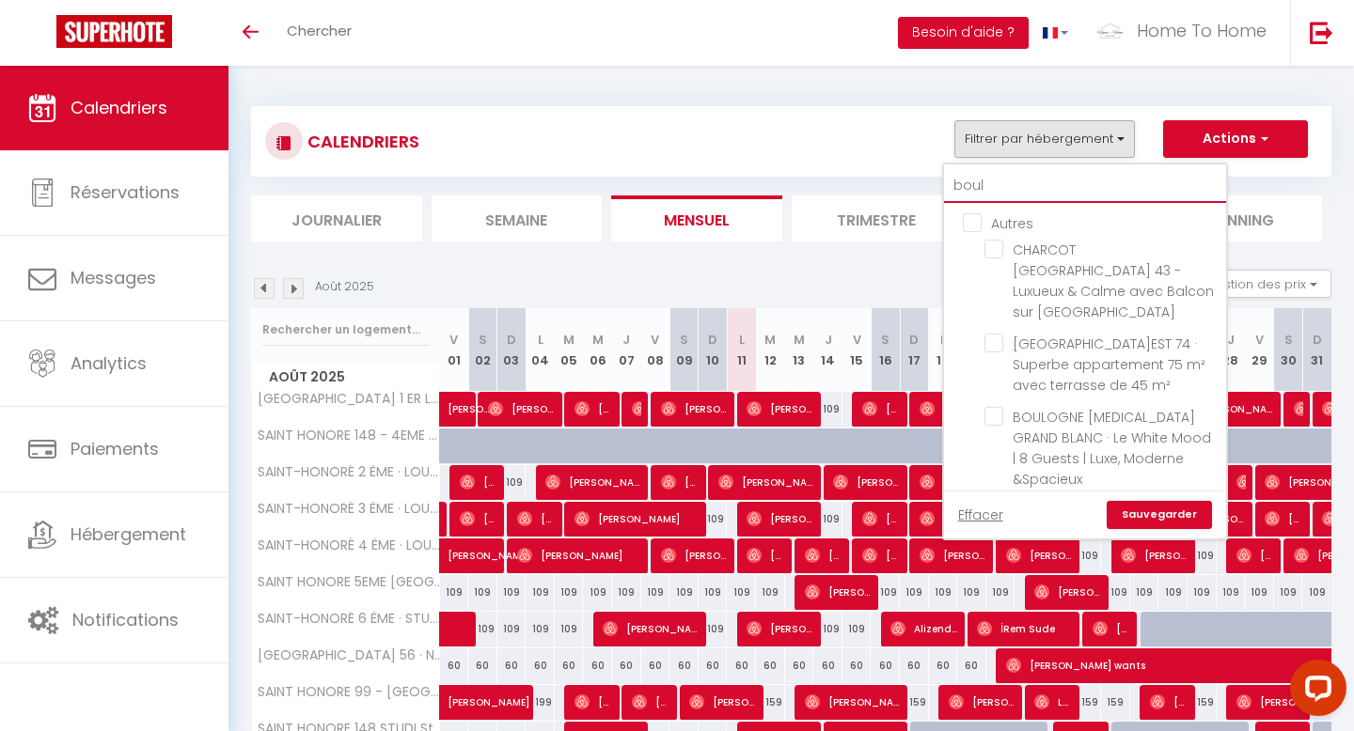
checkbox input "false"
type input "boulo"
checkbox input "false"
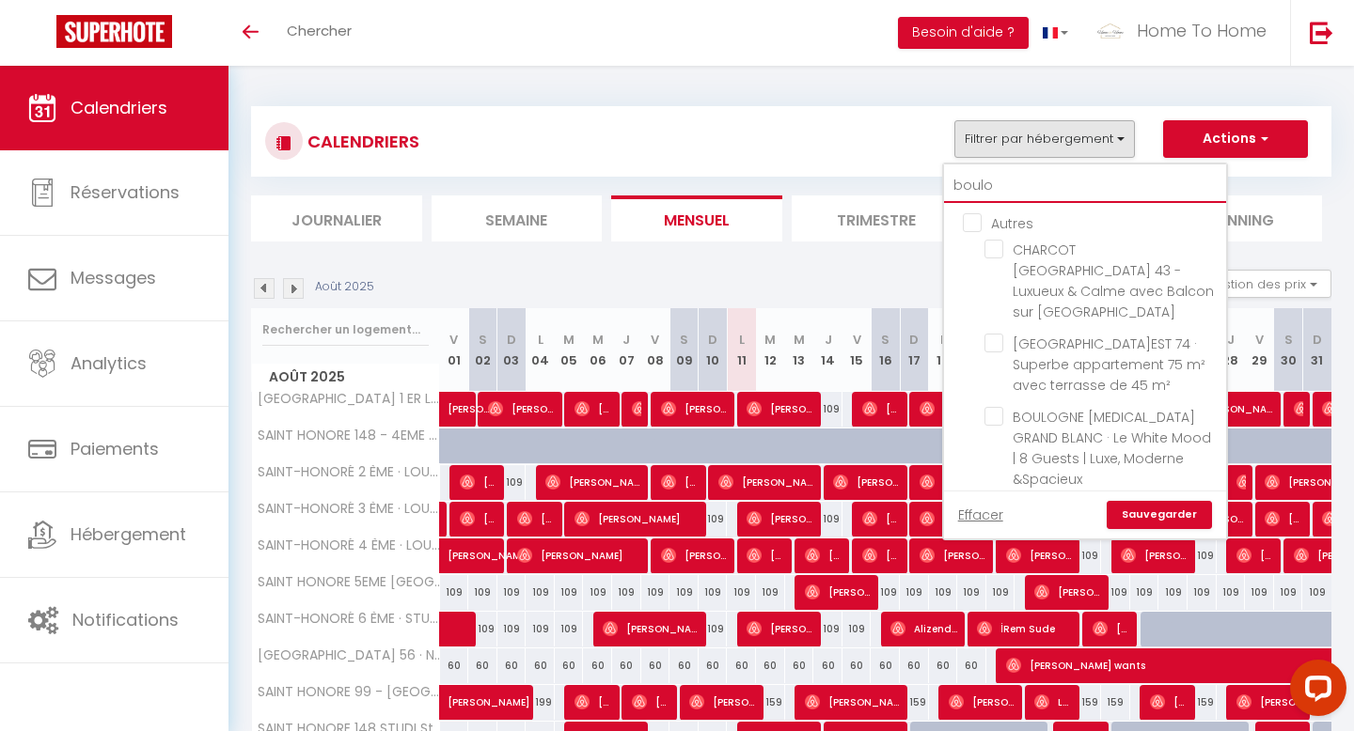
checkbox input "false"
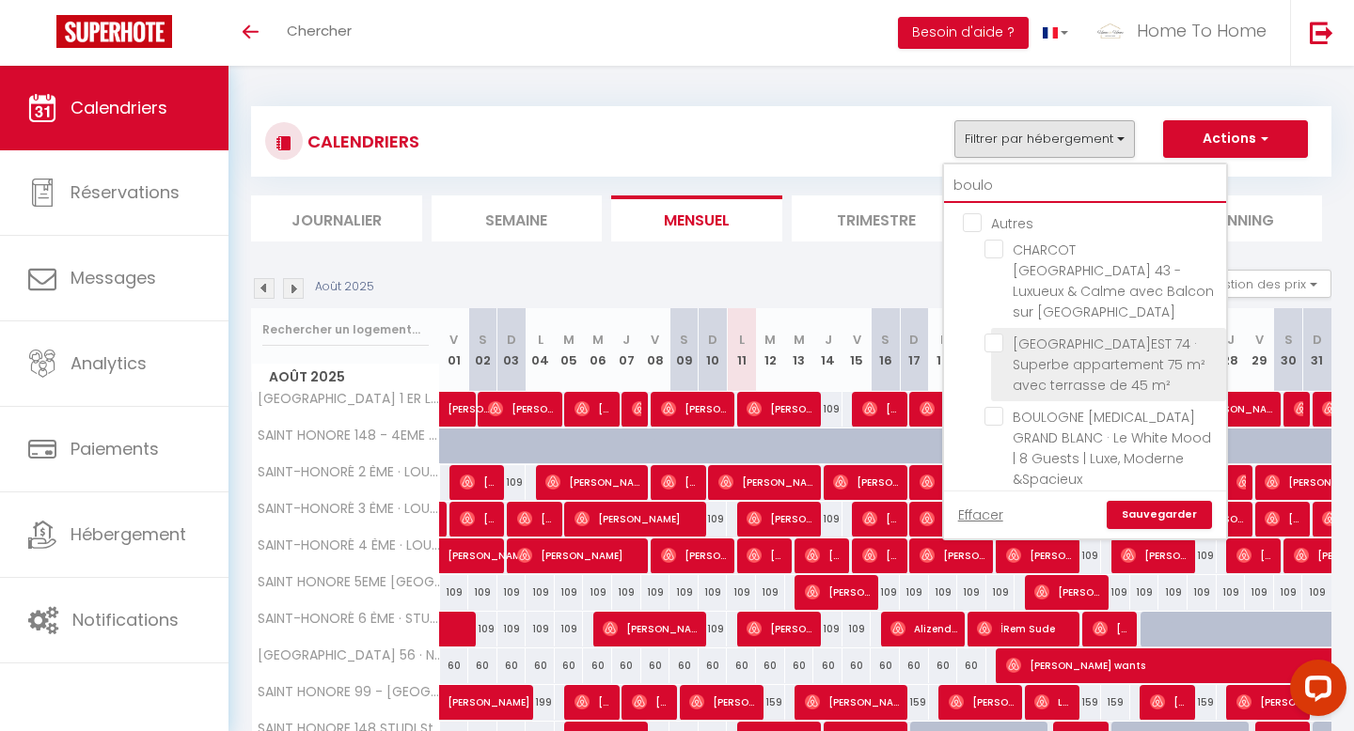
type input "boulo"
click at [1047, 334] on input "[GEOGRAPHIC_DATA]EST 74 · Superbe appartement 75 m² avec terrasse de 45 m²" at bounding box center [1101, 343] width 235 height 19
checkbox input "true"
checkbox input "false"
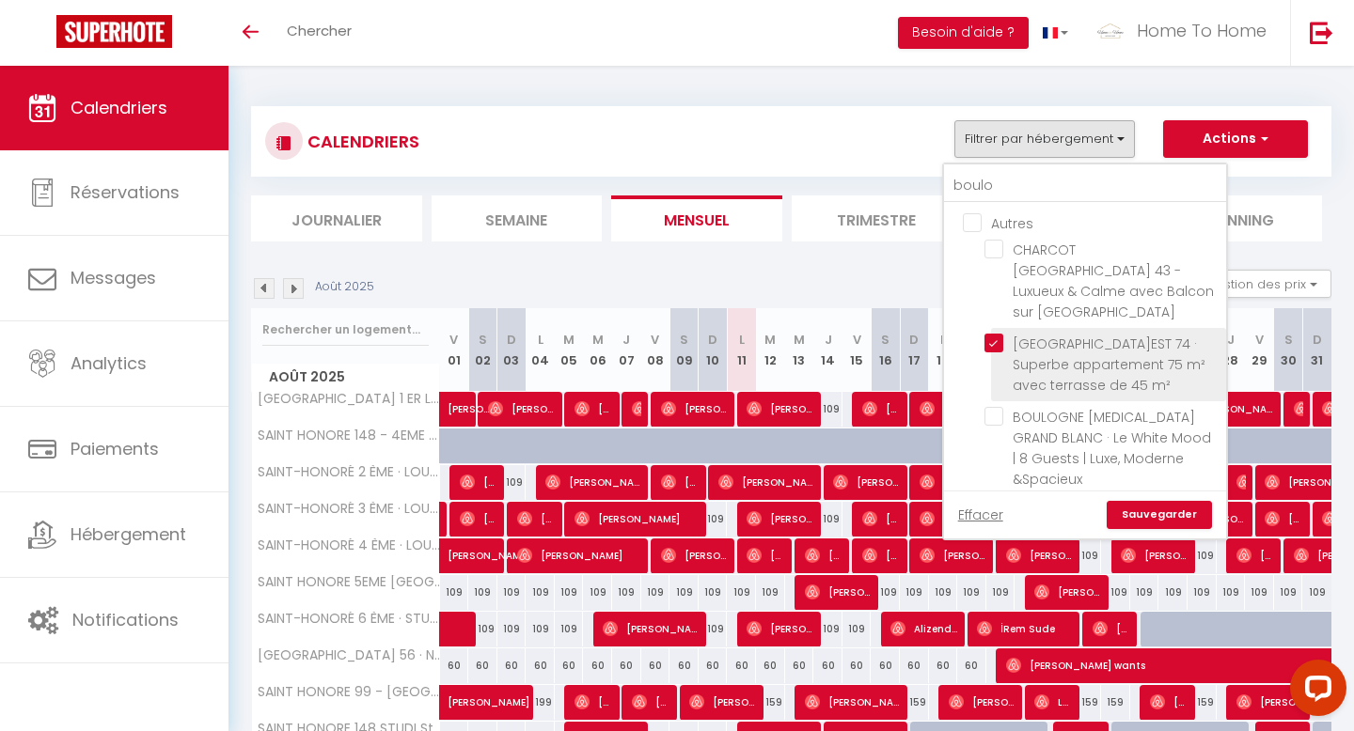
checkbox input "false"
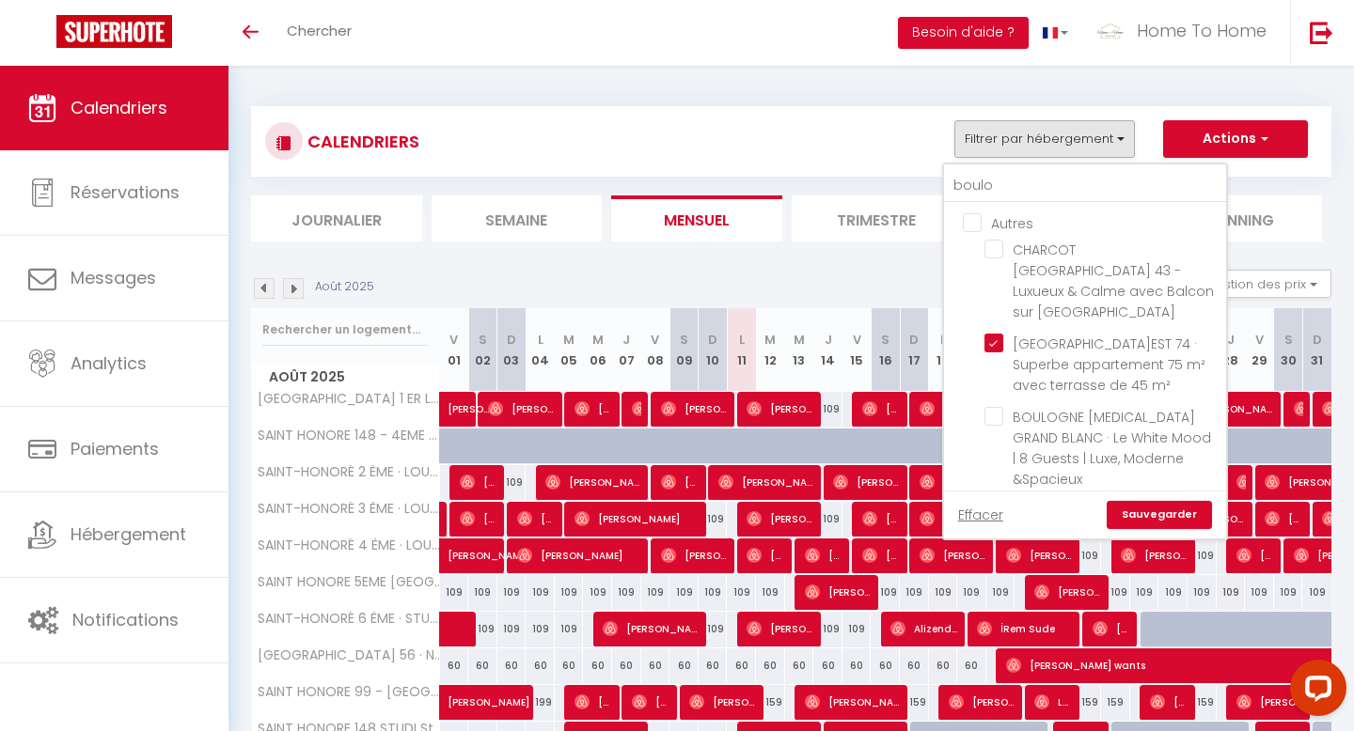
click at [1153, 514] on link "Sauvegarder" at bounding box center [1159, 515] width 105 height 28
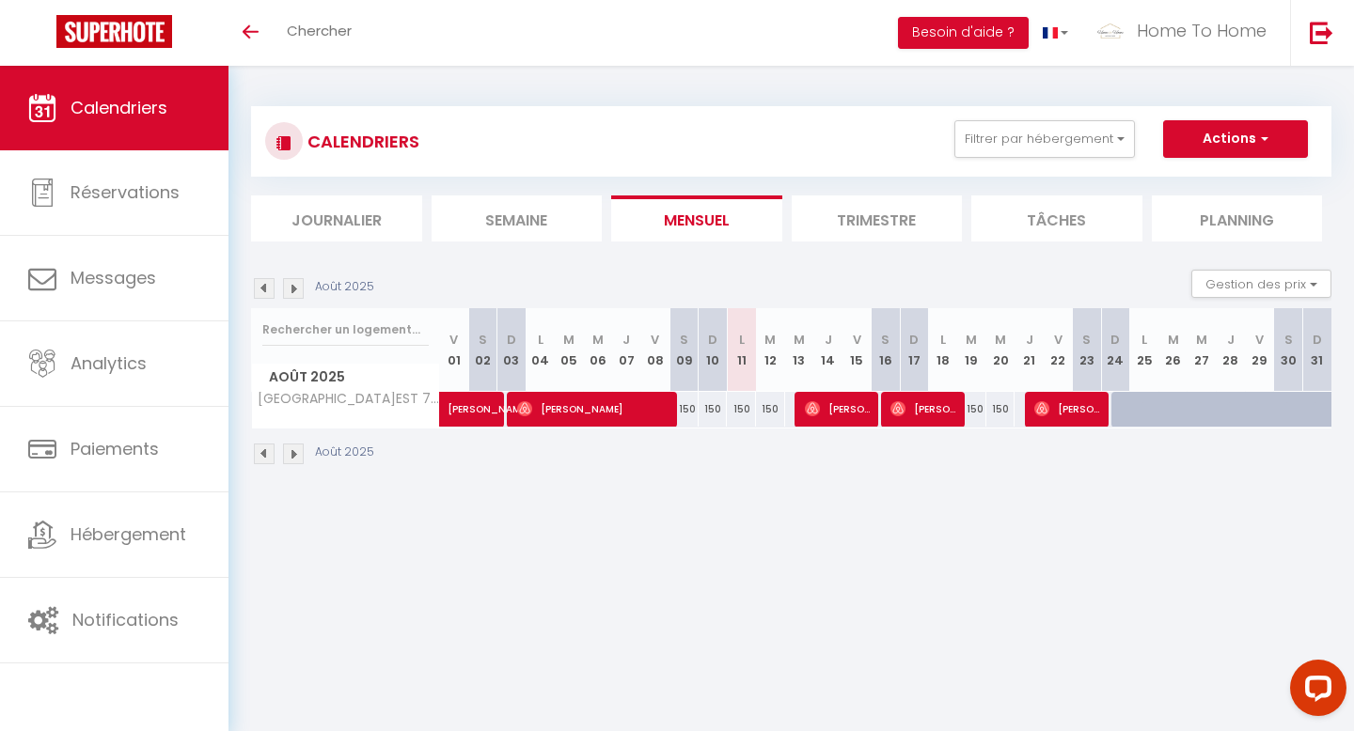
click at [294, 286] on img at bounding box center [293, 288] width 21 height 21
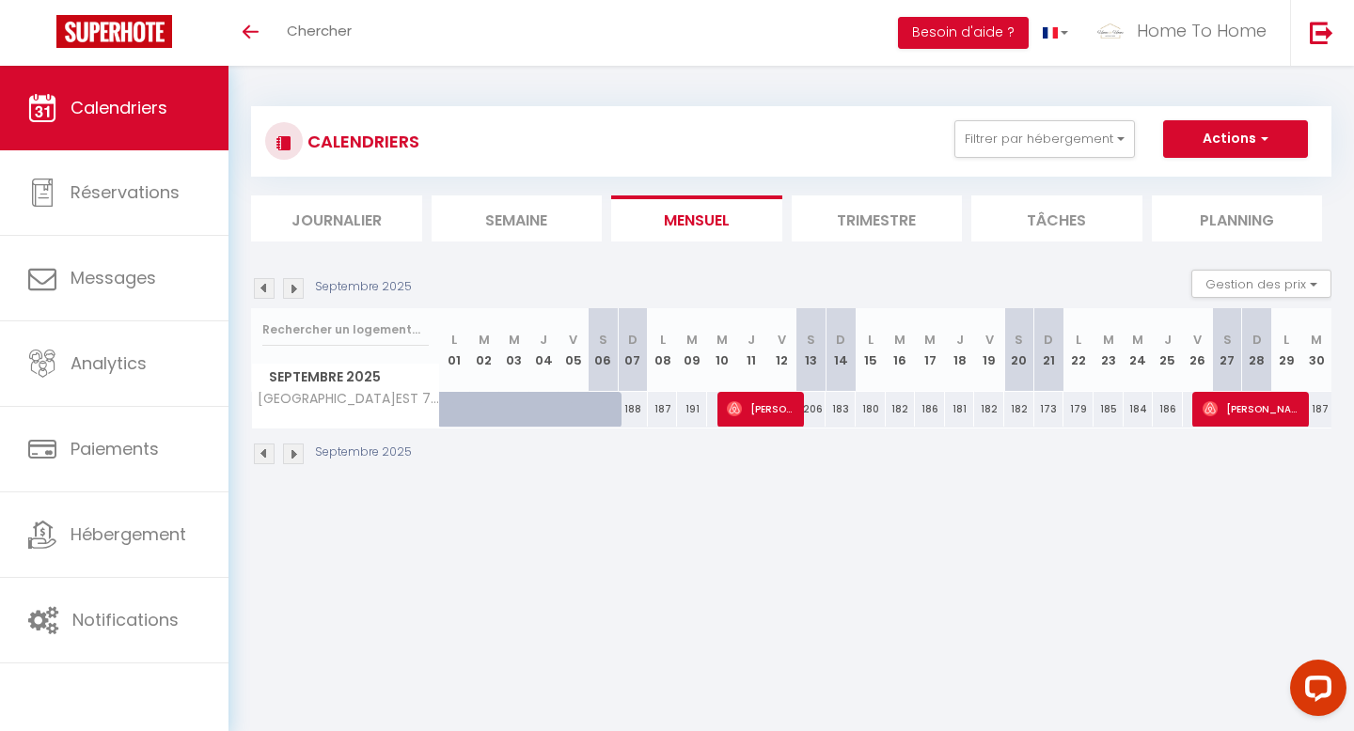
click at [294, 286] on img at bounding box center [293, 288] width 21 height 21
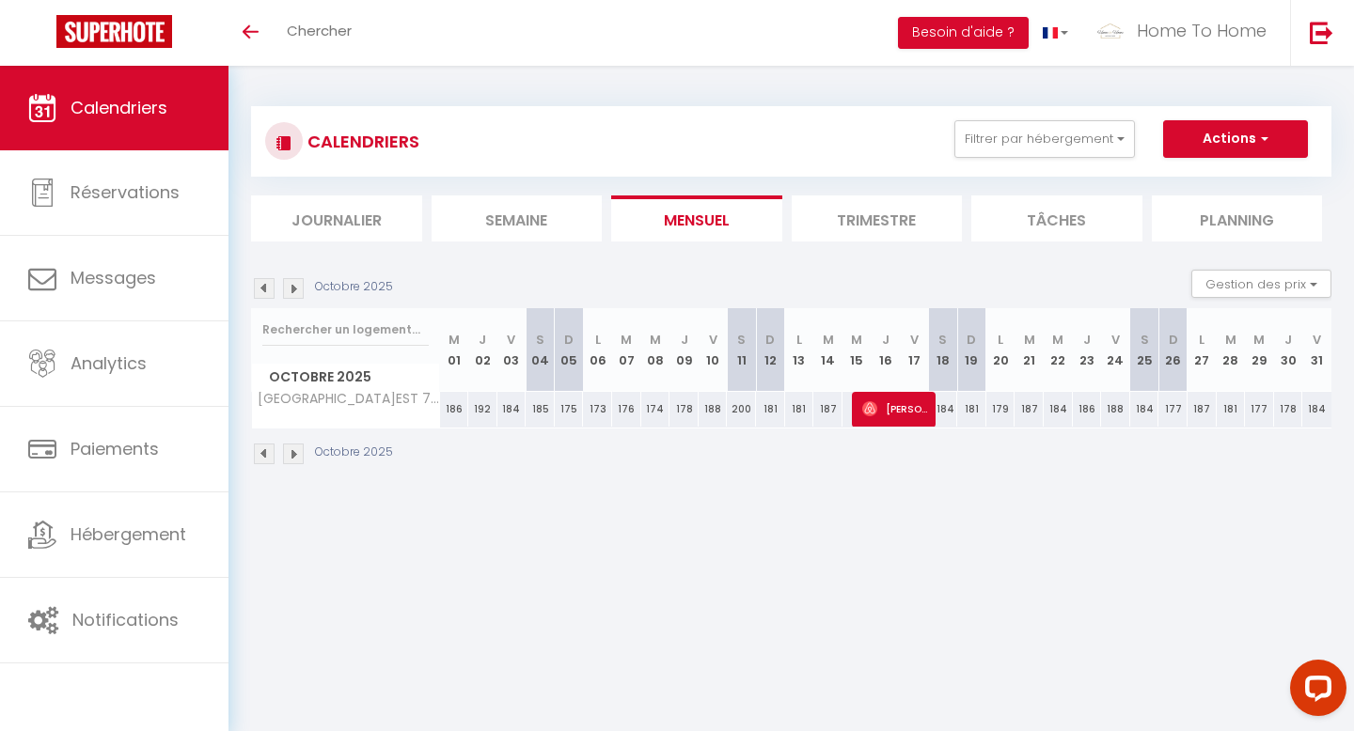
click at [267, 284] on img at bounding box center [264, 288] width 21 height 21
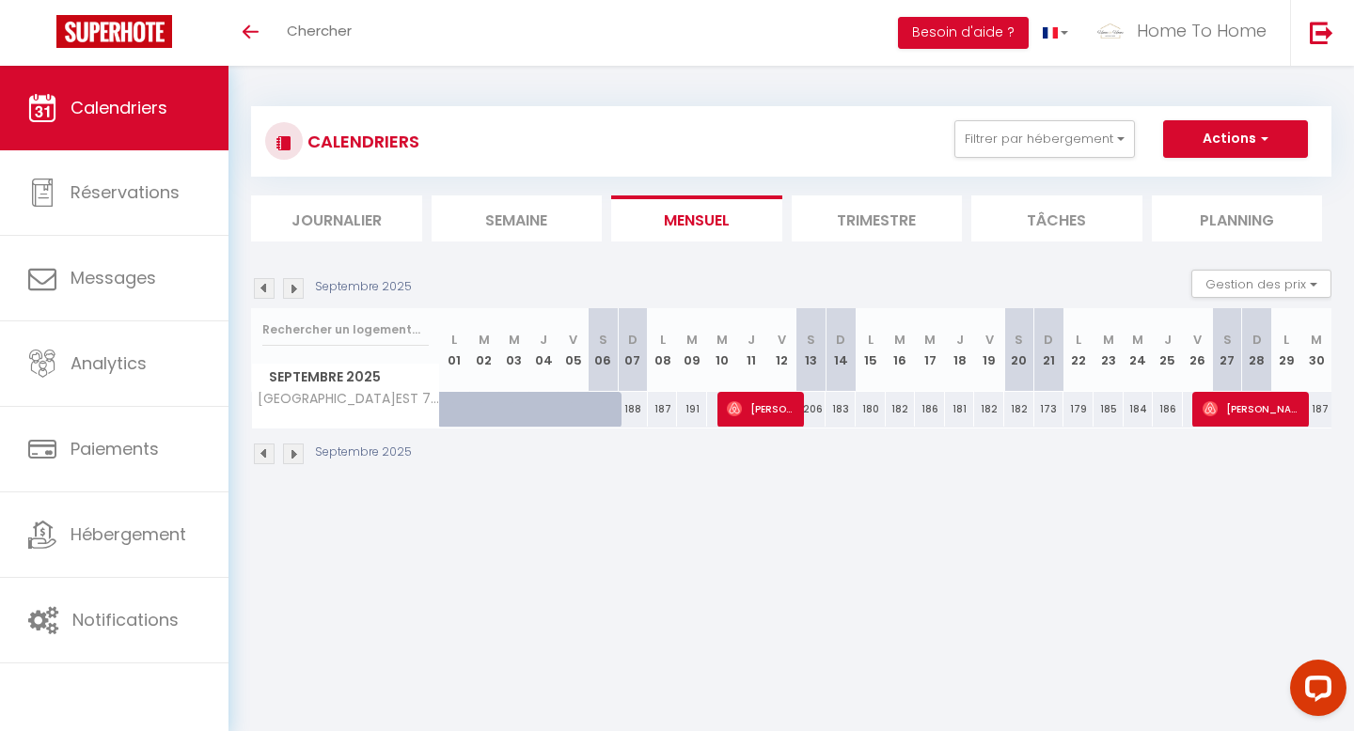
click at [1328, 410] on div "187" at bounding box center [1316, 409] width 30 height 35
type input "187"
type input "[DATE]"
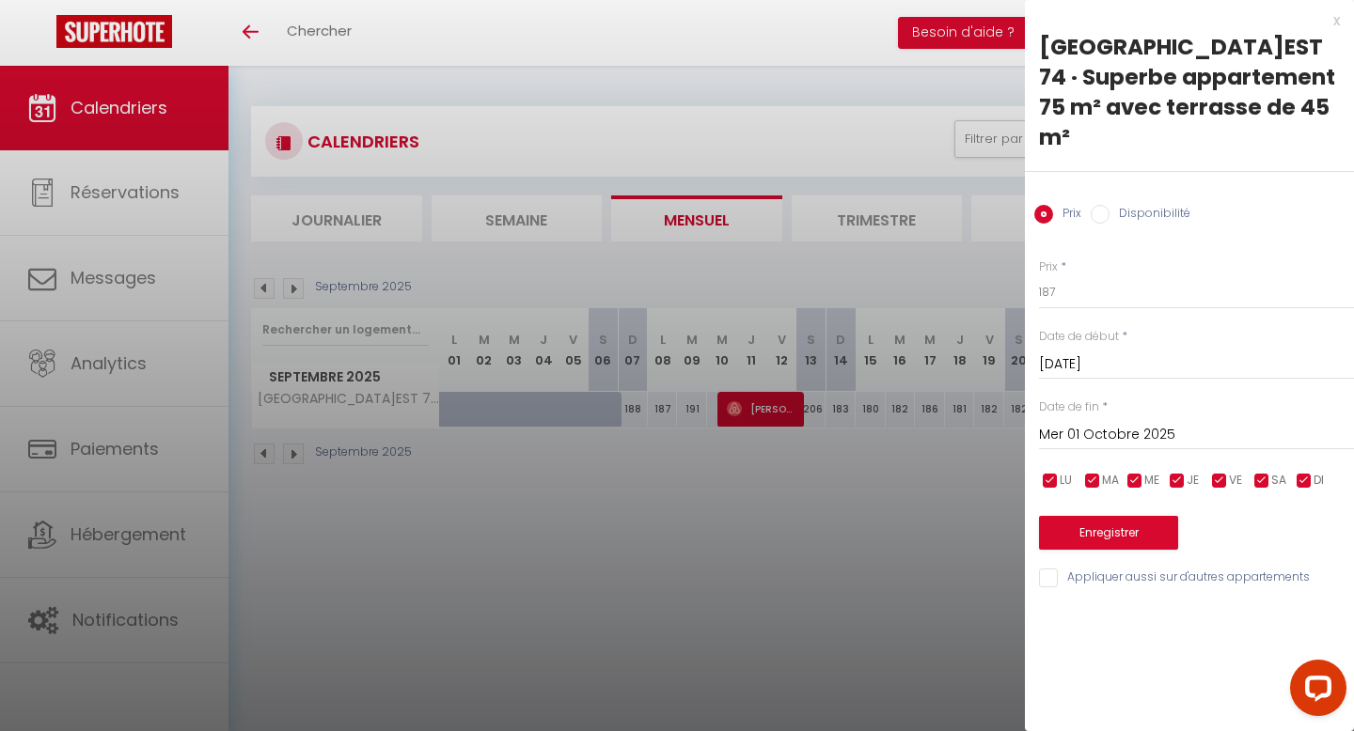
click at [1161, 422] on div "[DATE] < [DATE] > Dim Lun Mar Mer Jeu Ven Sam 1 2 3 4 5 6 7 8 9 10 11 12 13 14 …" at bounding box center [1196, 434] width 315 height 34
click at [1157, 435] on input "Mer 01 Octobre 2025" at bounding box center [1196, 435] width 315 height 24
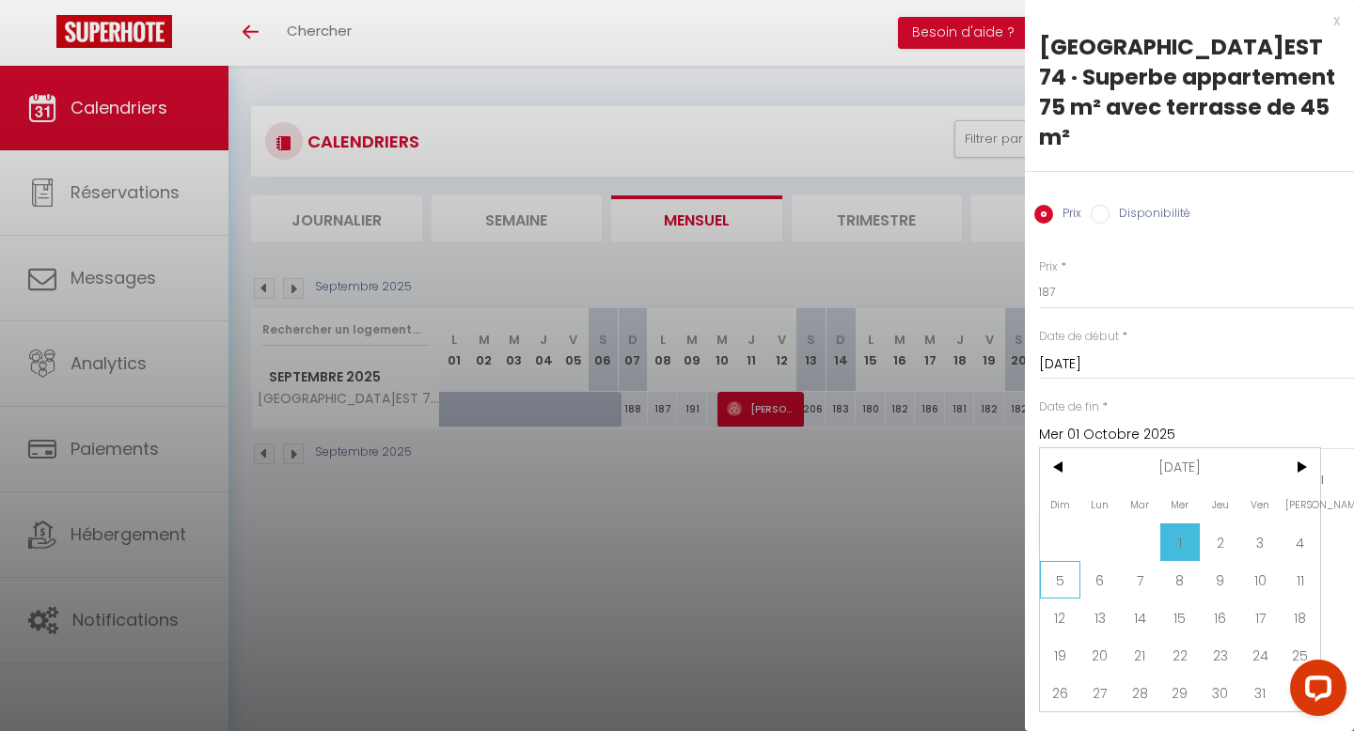
click at [1078, 581] on span "5" at bounding box center [1060, 580] width 40 height 38
type input "Dim 05 Octobre 2025"
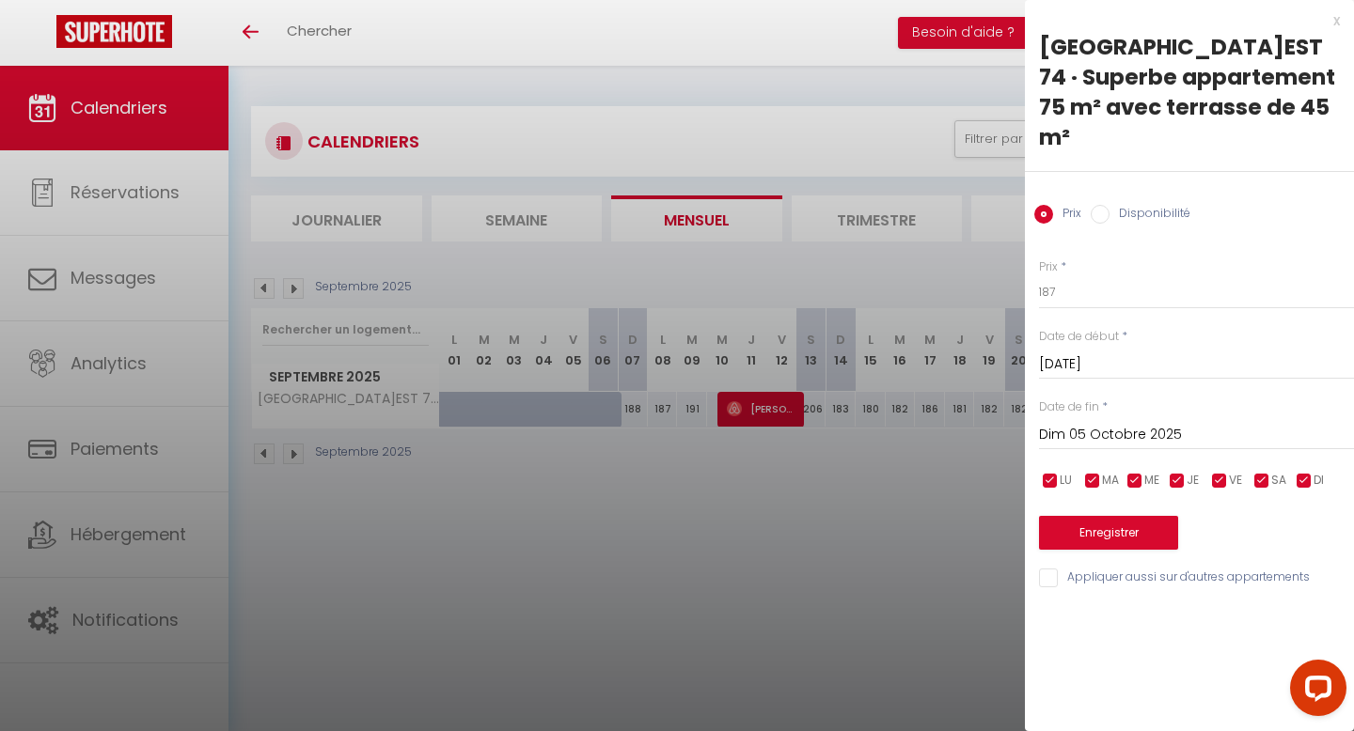
click at [1125, 201] on div "Prix Disponibilité" at bounding box center [1189, 203] width 329 height 63
click at [1125, 206] on label "Disponibilité" at bounding box center [1149, 215] width 81 height 21
click at [1109, 206] on input "Disponibilité" at bounding box center [1100, 214] width 19 height 19
radio input "true"
radio input "false"
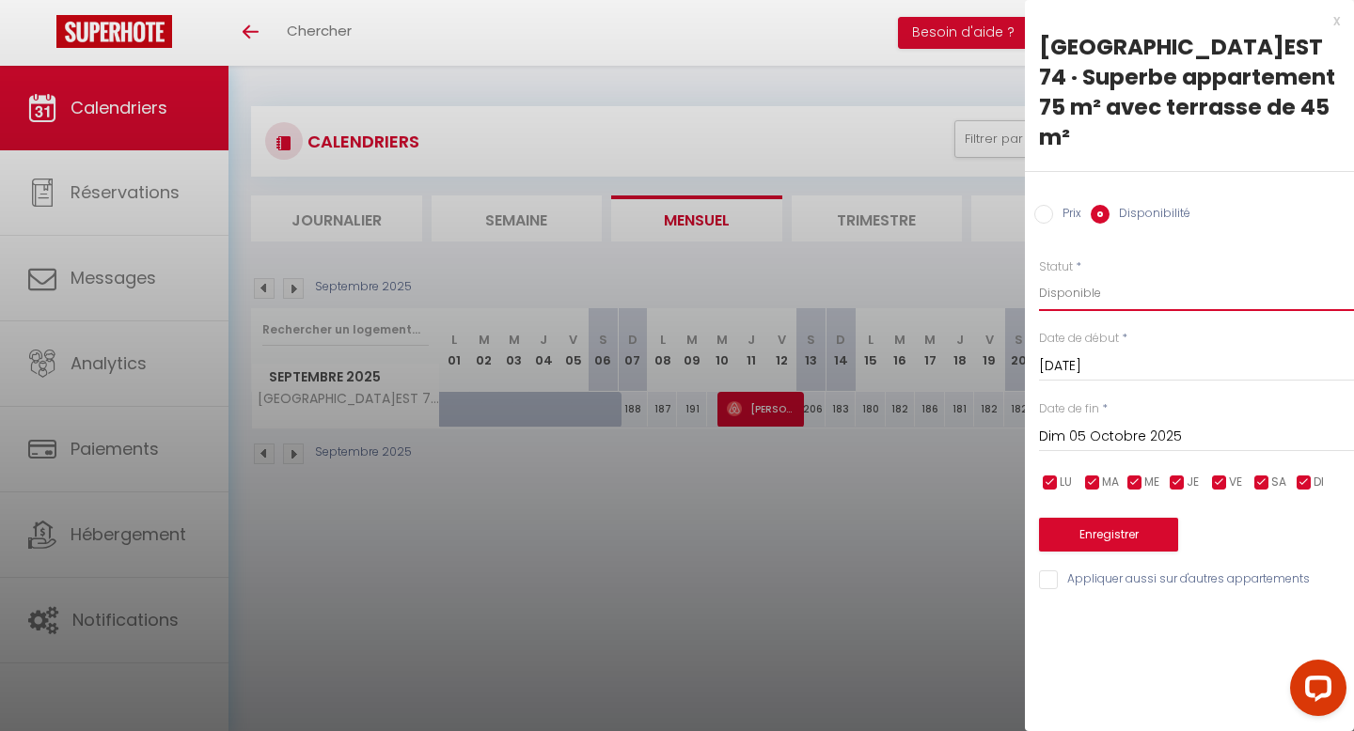
click at [1110, 300] on select "Disponible Indisponible" at bounding box center [1196, 293] width 315 height 36
select select "0"
click at [1147, 534] on button "Enregistrer" at bounding box center [1108, 535] width 139 height 34
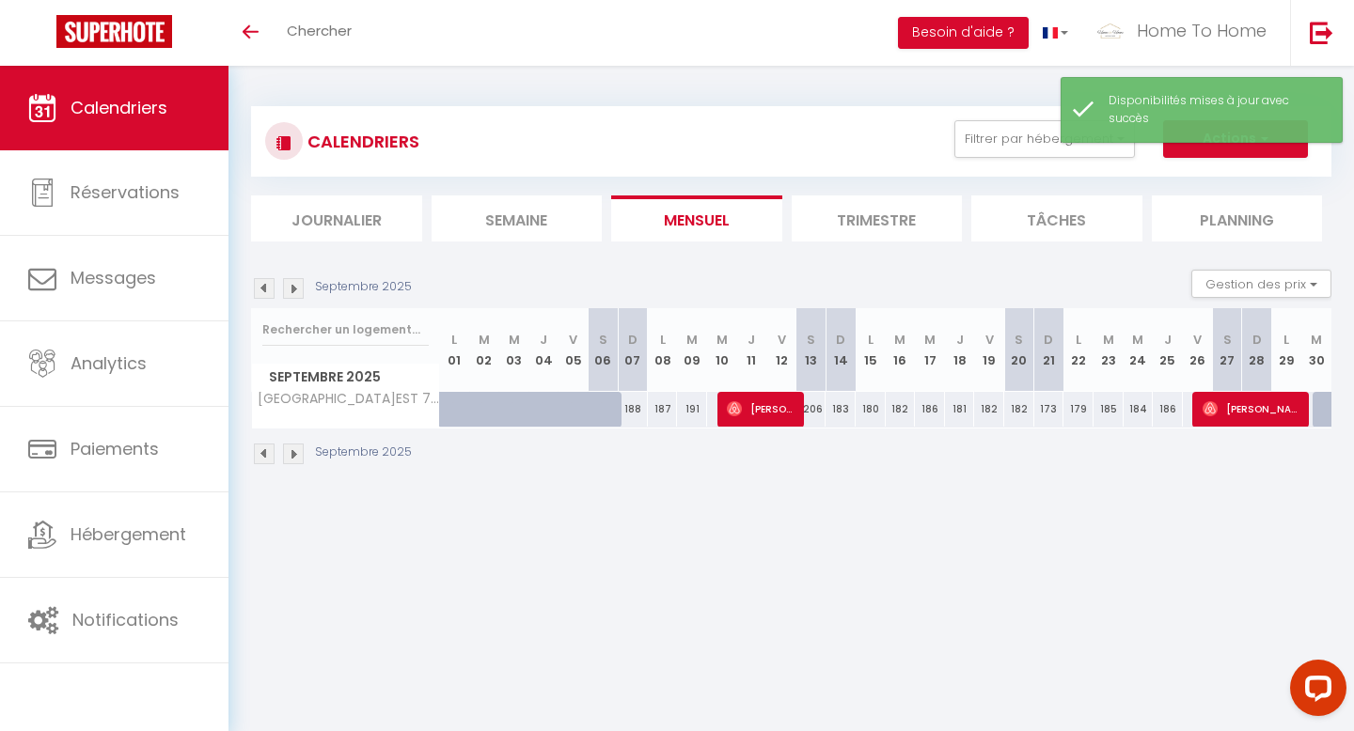
click at [292, 284] on img at bounding box center [293, 288] width 21 height 21
